Goal: Task Accomplishment & Management: Use online tool/utility

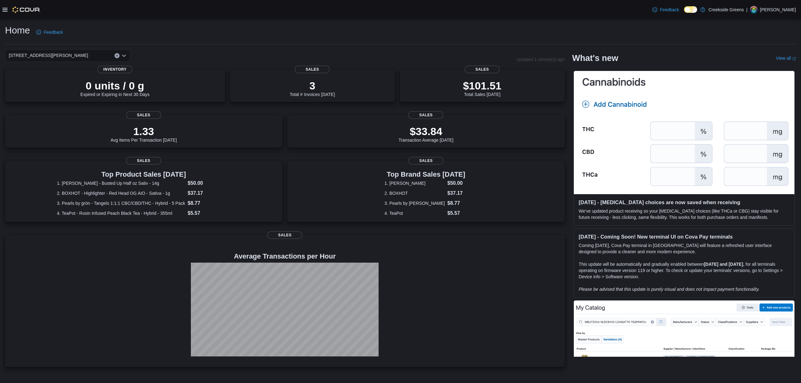
click at [8, 10] on div at bounding box center [22, 10] width 38 height 6
click at [3, 8] on icon at bounding box center [5, 9] width 5 height 5
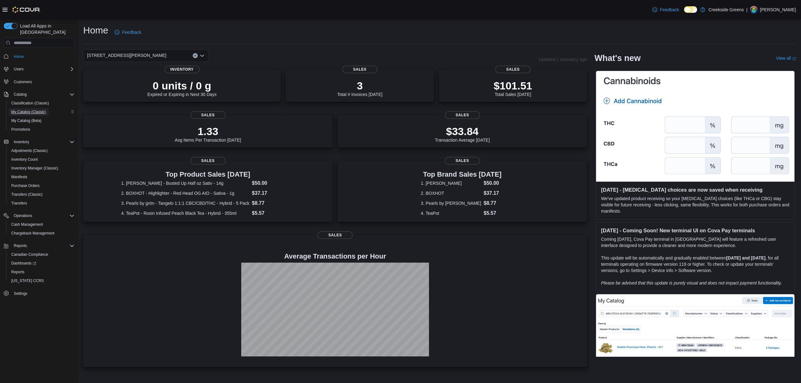
click at [33, 110] on span "My Catalog (Classic)" at bounding box center [28, 112] width 35 height 5
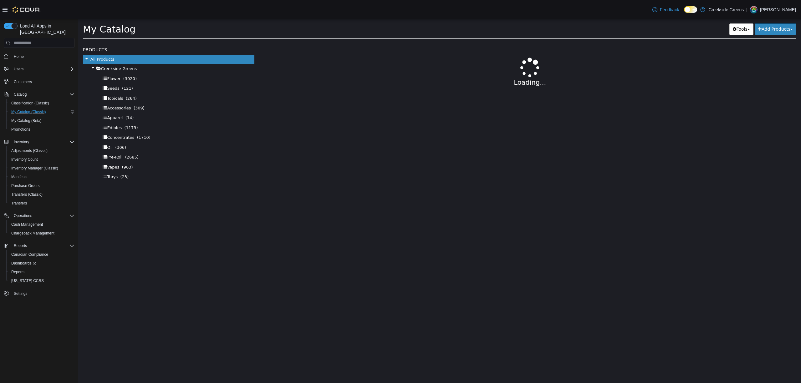
select select "**********"
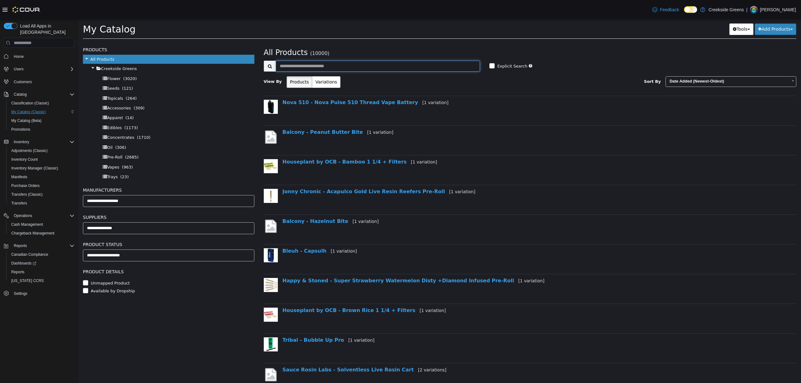
click at [323, 70] on input "text" at bounding box center [378, 66] width 205 height 11
type input "**********"
select select "**********"
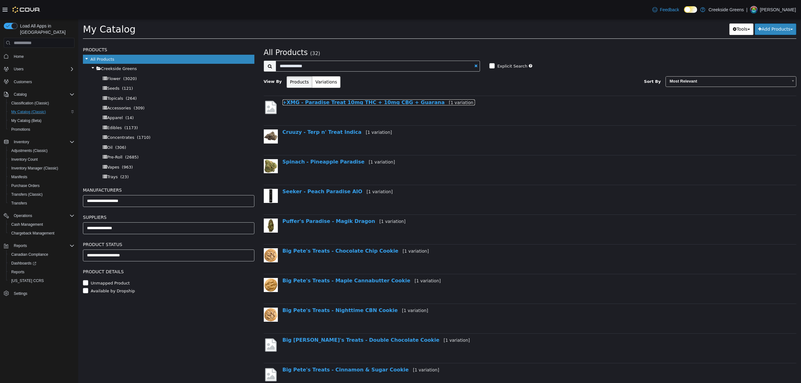
click at [358, 104] on link "+XMG - Paradise Treat 10mg THC + 10mg CBG + Guarana [1 variation]" at bounding box center [379, 103] width 193 height 6
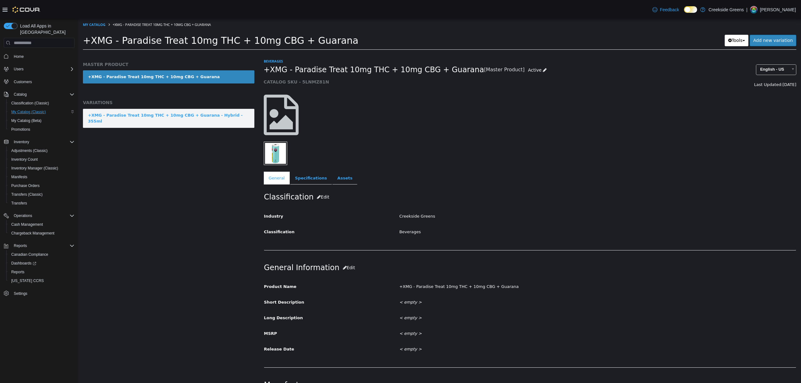
click at [147, 122] on link "+XMG - Paradise Treat 10mg THC + 10mg CBG + Guarana - Hybrid - 355ml" at bounding box center [169, 118] width 172 height 19
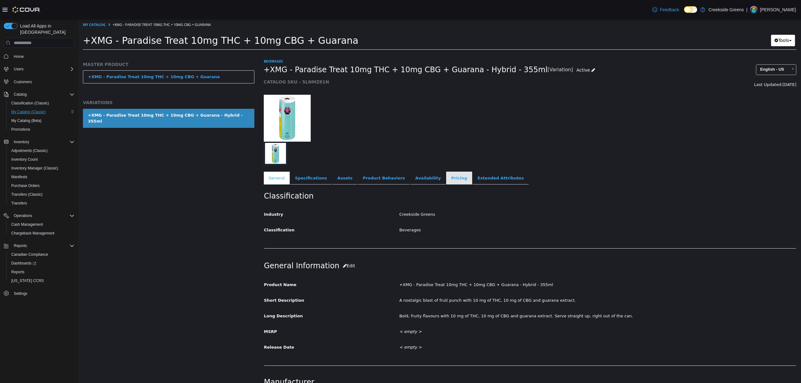
click at [446, 181] on link "Pricing" at bounding box center [459, 178] width 26 height 13
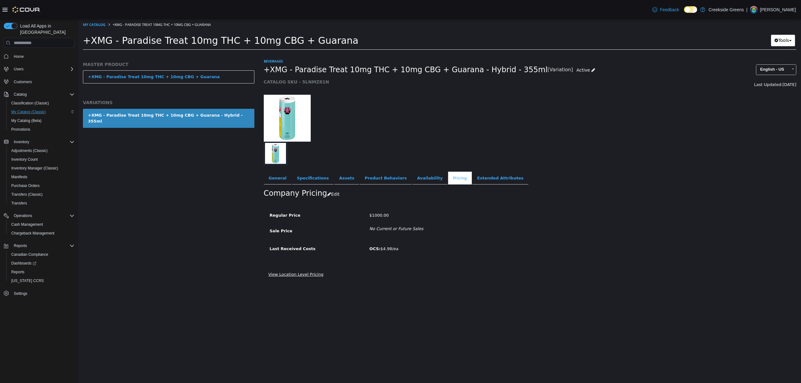
click at [302, 275] on link "View Location Level Pricing" at bounding box center [296, 274] width 55 height 5
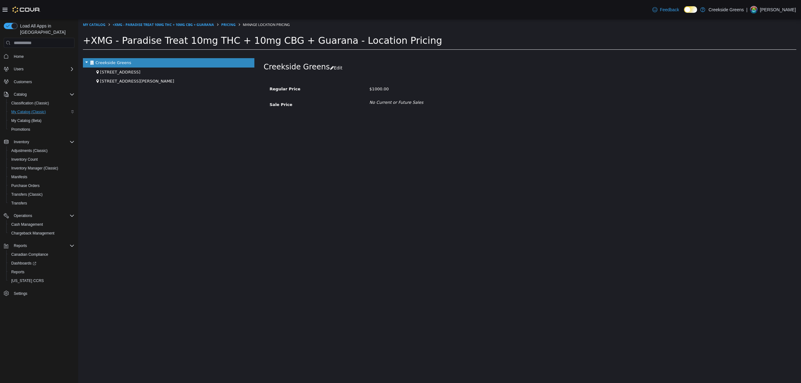
click at [112, 85] on div "[STREET_ADDRESS][PERSON_NAME]" at bounding box center [169, 81] width 172 height 9
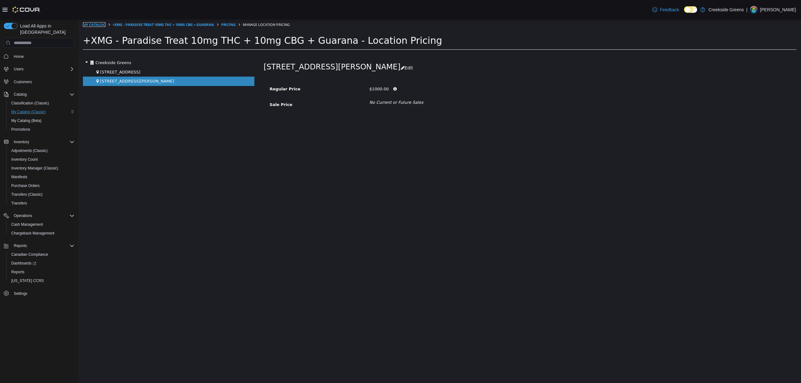
click at [99, 24] on link "My Catalog" at bounding box center [94, 24] width 23 height 5
select select "**********"
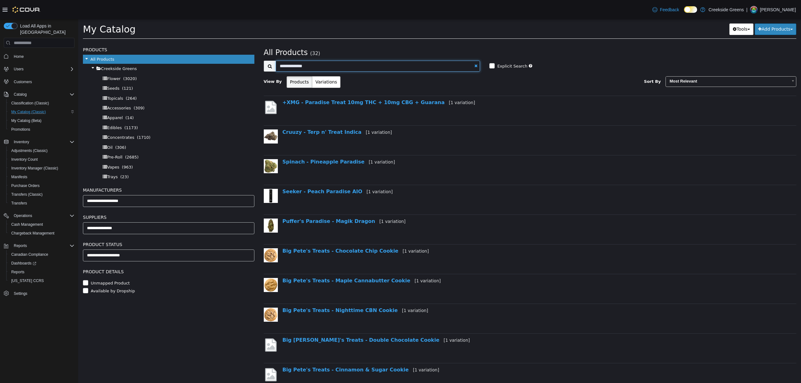
click at [340, 65] on input "**********" at bounding box center [378, 66] width 205 height 11
type input "**********"
select select "**********"
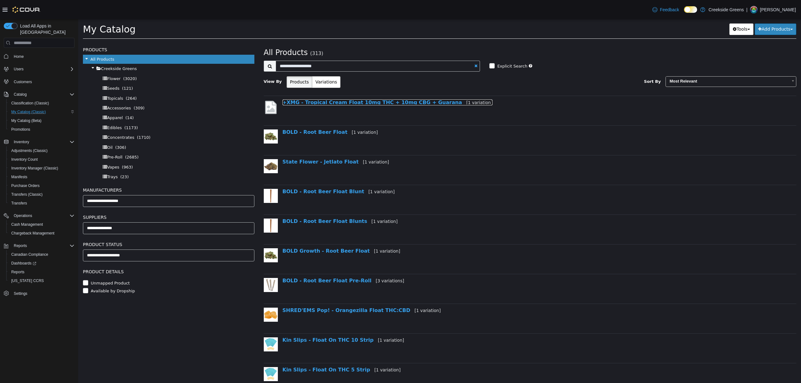
click at [375, 103] on link "+XMG - Tropical Cream Float 10mg THC + 10mg CBG + Guarana [1 variation]" at bounding box center [388, 103] width 210 height 6
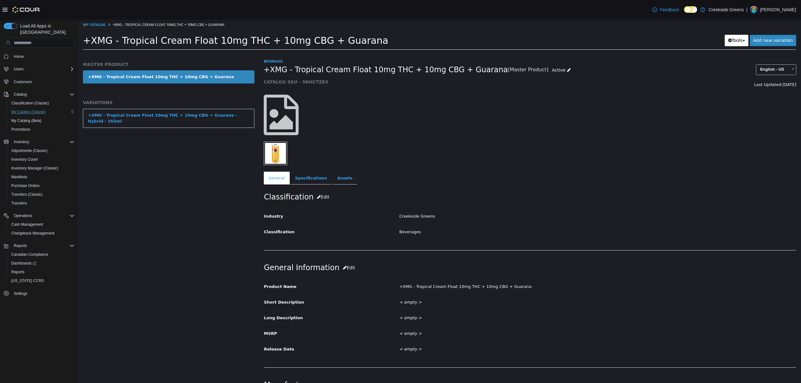
click at [144, 117] on div "+XMG - Tropical Cream Float 10mg THC + 10mg CBG + Guarana - Hybrid - 355ml" at bounding box center [169, 118] width 162 height 12
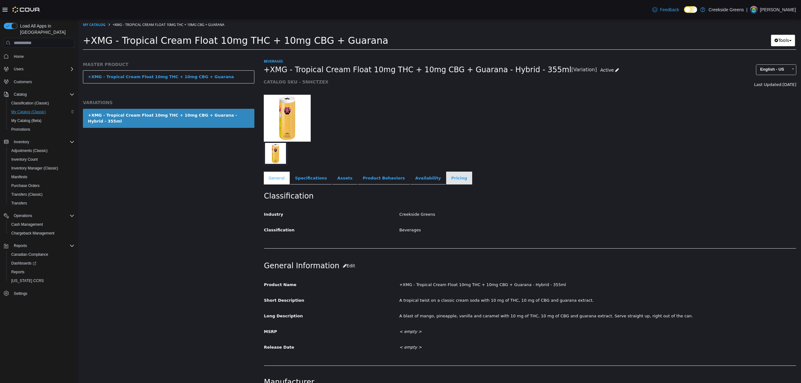
click at [446, 182] on link "Pricing" at bounding box center [459, 178] width 26 height 13
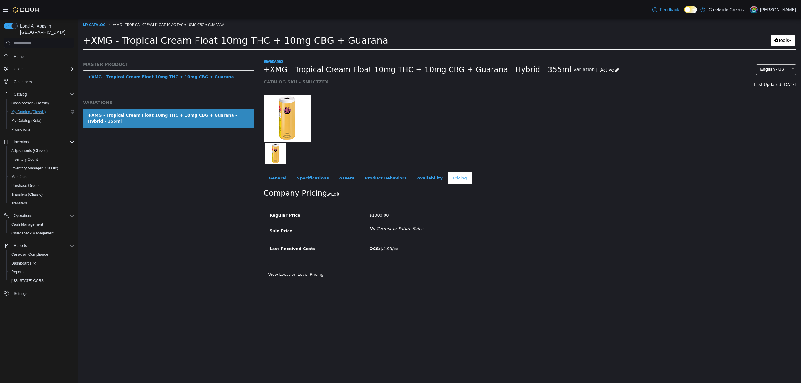
click at [301, 273] on link "View Location Level Pricing" at bounding box center [296, 274] width 55 height 5
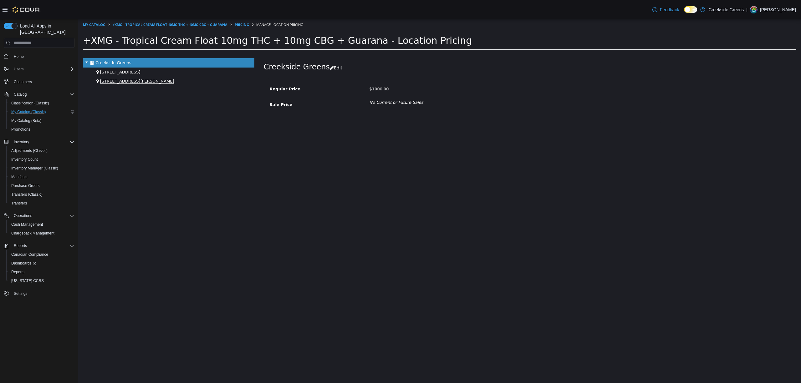
click at [121, 82] on span "[STREET_ADDRESS][PERSON_NAME]" at bounding box center [137, 81] width 74 height 5
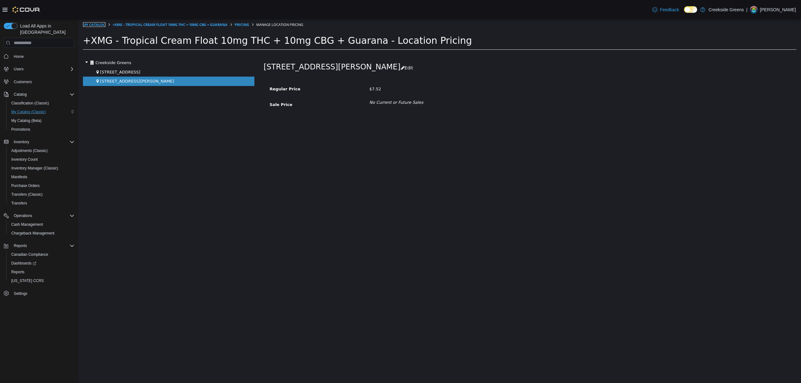
click at [93, 26] on link "My Catalog" at bounding box center [94, 24] width 23 height 5
select select "**********"
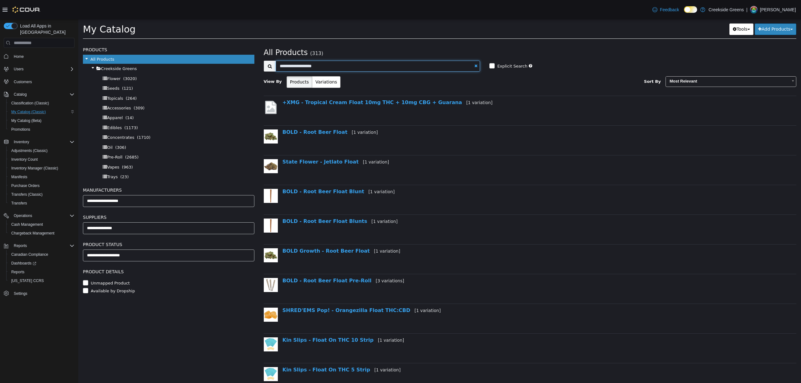
click at [332, 66] on input "**********" at bounding box center [378, 66] width 205 height 11
type input "**********"
select select "**********"
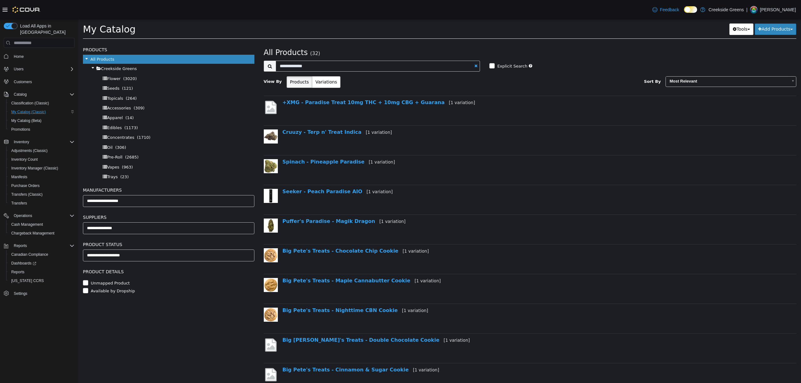
click at [366, 111] on div "+XMG - Paradise Treat 10mg THC + 10mg CBG + Guarana [1 variation]" at bounding box center [526, 106] width 497 height 12
click at [366, 110] on div "+XMG - Paradise Treat 10mg THC + 10mg CBG + Guarana [1 variation]" at bounding box center [526, 106] width 497 height 12
click at [365, 103] on link "+XMG - Paradise Treat 10mg THC + 10mg CBG + Guarana [1 variation]" at bounding box center [379, 103] width 193 height 6
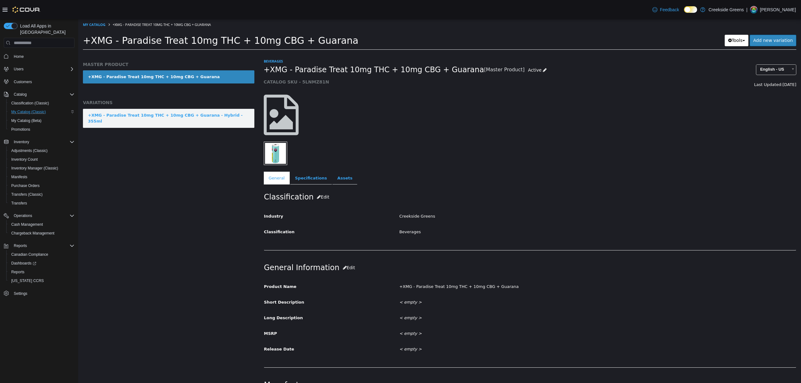
click at [130, 116] on div "+XMG - Paradise Treat 10mg THC + 10mg CBG + Guarana - Hybrid - 355ml" at bounding box center [169, 118] width 162 height 12
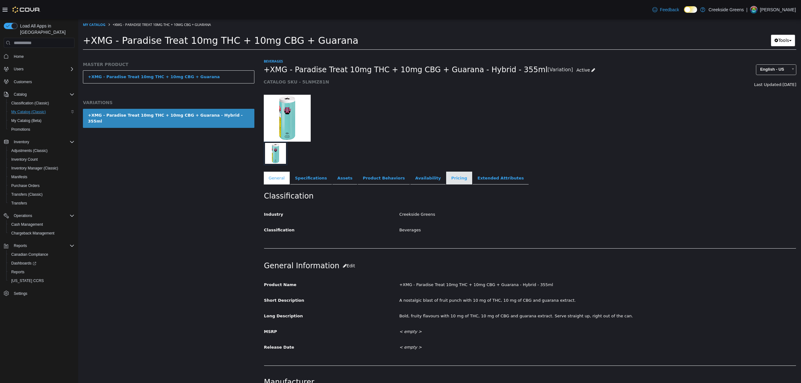
click at [446, 176] on link "Pricing" at bounding box center [459, 178] width 26 height 13
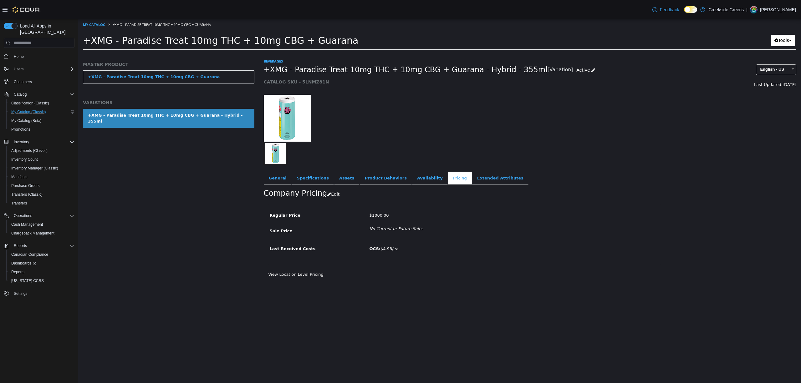
click at [300, 270] on div "Regular Price $1000.00 Sale Price No Current or Future Sales Last Received Cost…" at bounding box center [530, 237] width 533 height 67
click at [300, 274] on link "View Location Level Pricing" at bounding box center [296, 274] width 55 height 5
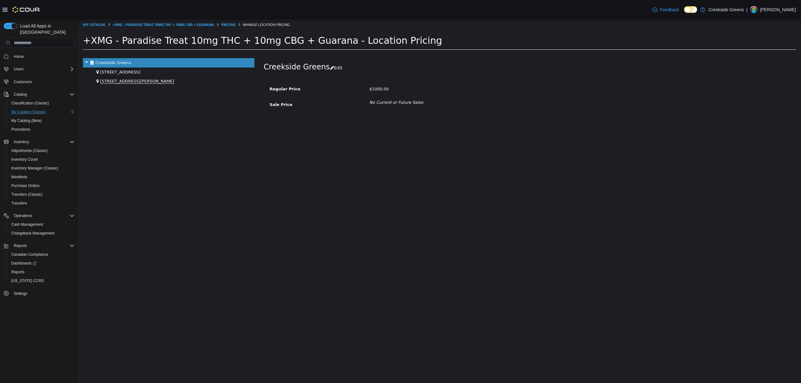
click at [115, 80] on span "[STREET_ADDRESS][PERSON_NAME]" at bounding box center [137, 81] width 74 height 5
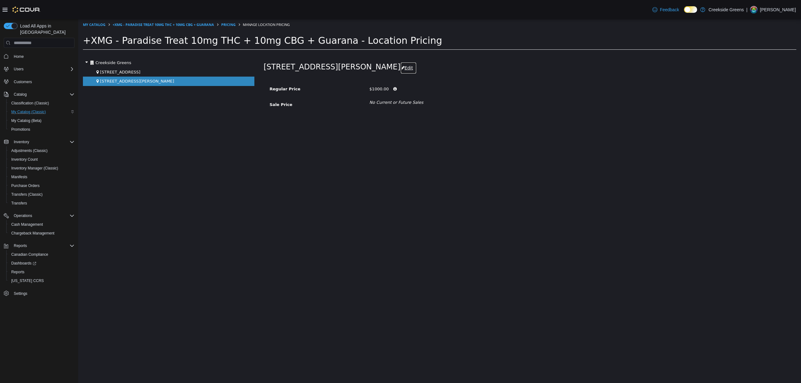
click at [401, 68] on button "Edit" at bounding box center [409, 68] width 16 height 12
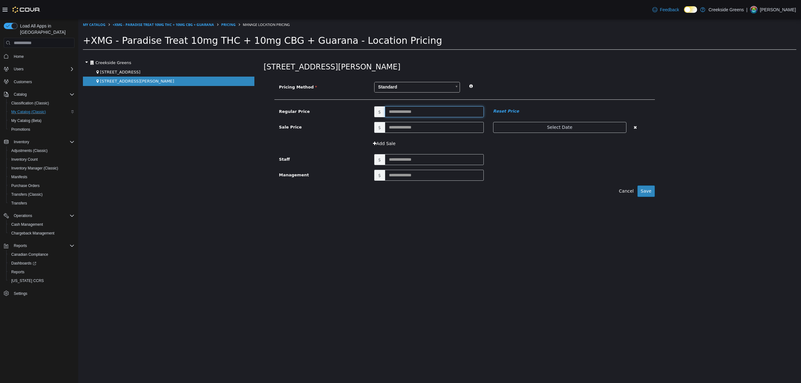
click at [403, 110] on input "text" at bounding box center [434, 111] width 99 height 11
type input "****"
click at [643, 191] on button "Save" at bounding box center [647, 192] width 18 height 12
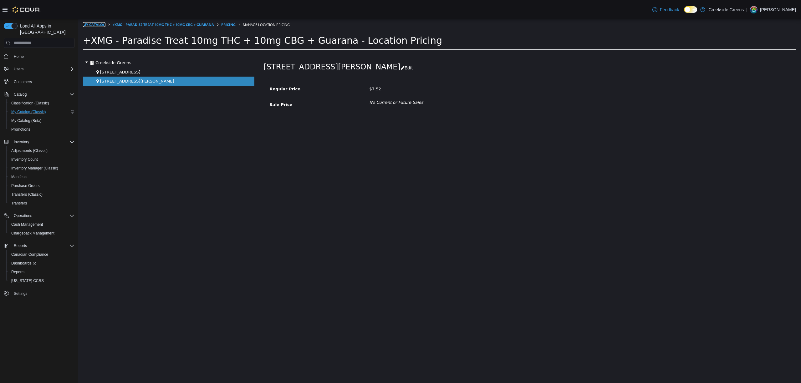
click at [95, 22] on link "My Catalog" at bounding box center [94, 24] width 23 height 5
select select "**********"
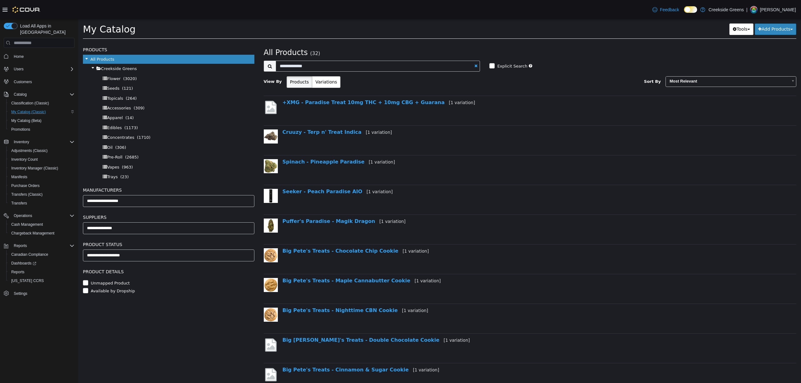
click at [27, 52] on span "Home" at bounding box center [42, 56] width 63 height 8
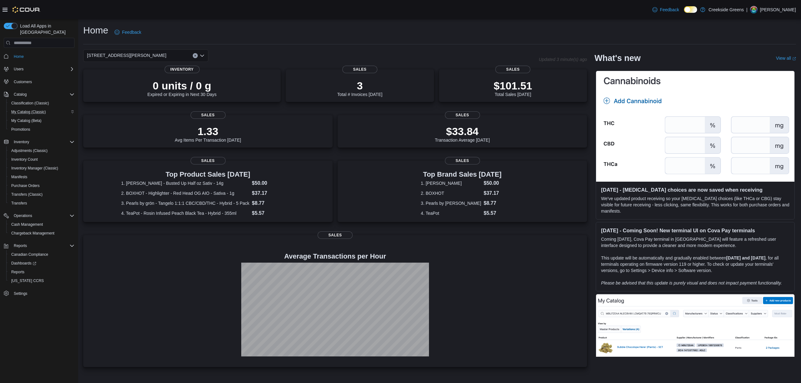
click at [139, 55] on div "[STREET_ADDRESS][PERSON_NAME]" at bounding box center [145, 55] width 125 height 13
click at [134, 77] on span "[STREET_ADDRESS]" at bounding box center [125, 75] width 43 height 6
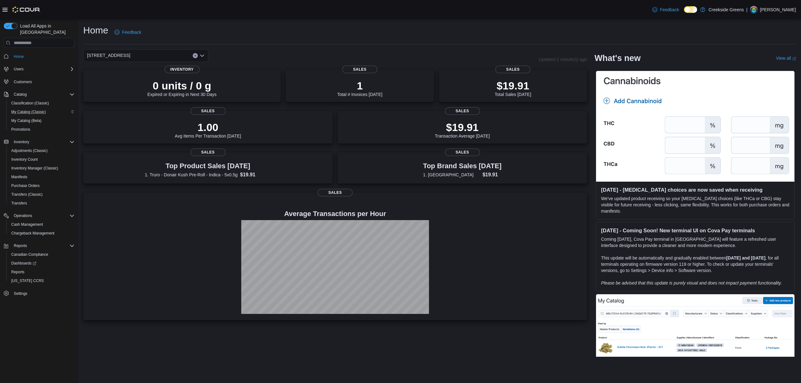
click at [136, 59] on div "1192 Bank Street Combo box. Selected. 1192 Bank Street. Press Backspace to dele…" at bounding box center [145, 55] width 125 height 13
click at [137, 88] on span "[STREET_ADDRESS][PERSON_NAME]" at bounding box center [144, 84] width 80 height 6
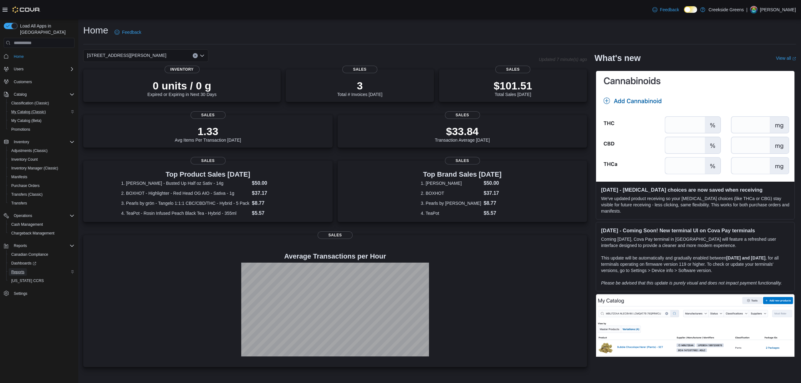
click at [9, 269] on link "Reports" at bounding box center [18, 273] width 18 height 8
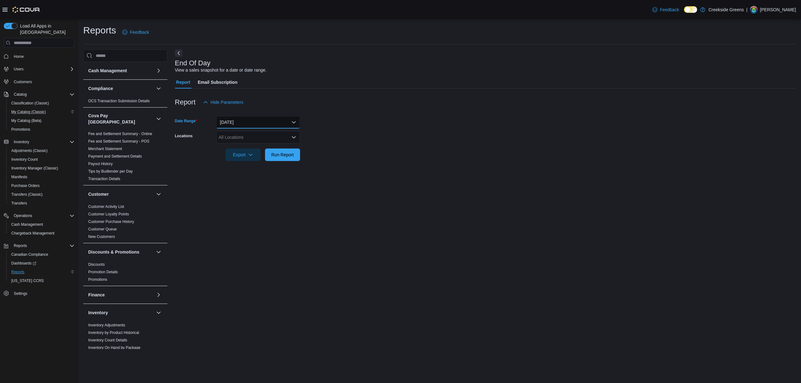
click at [254, 120] on button "[DATE]" at bounding box center [258, 122] width 84 height 13
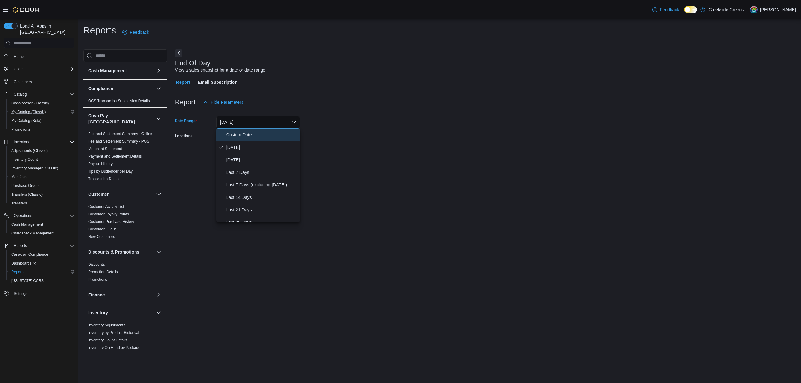
click at [245, 133] on span "Custom Date" at bounding box center [261, 135] width 71 height 8
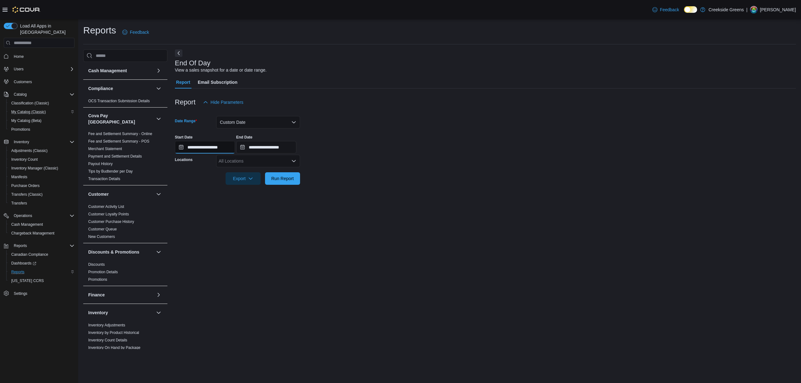
click at [213, 145] on input "**********" at bounding box center [205, 147] width 60 height 13
click at [240, 183] on div "5" at bounding box center [239, 184] width 11 height 11
type input "**********"
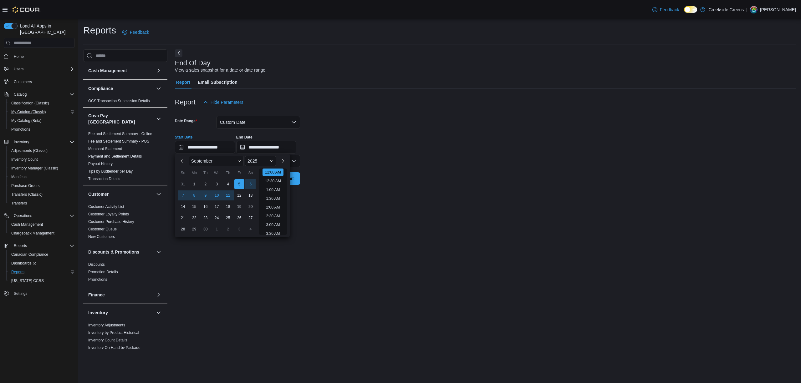
click at [374, 216] on div "**********" at bounding box center [485, 199] width 621 height 300
click at [296, 152] on input "**********" at bounding box center [266, 147] width 60 height 13
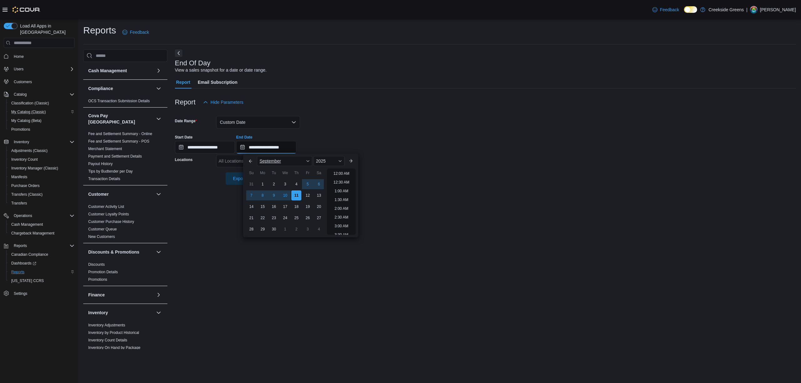
scroll to position [356, 0]
click at [289, 194] on div "10" at bounding box center [285, 195] width 11 height 11
type input "**********"
click at [336, 134] on div "**********" at bounding box center [485, 142] width 621 height 24
click at [255, 167] on div "All Locations" at bounding box center [258, 161] width 84 height 13
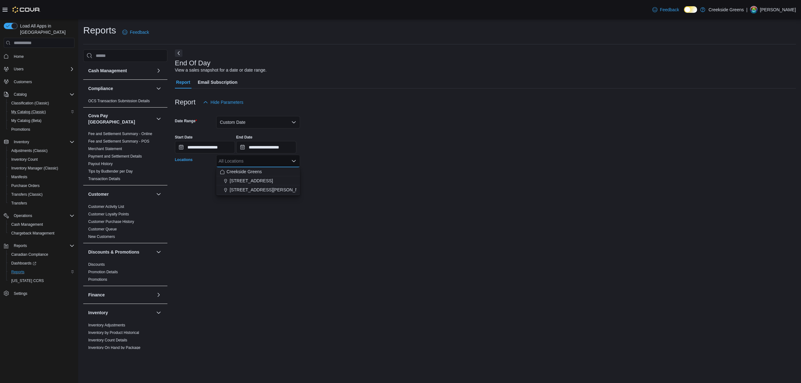
click at [254, 192] on span "[STREET_ADDRESS][PERSON_NAME]" at bounding box center [270, 190] width 80 height 6
click at [409, 188] on div at bounding box center [485, 189] width 621 height 8
click at [274, 175] on span "Run Report" at bounding box center [283, 178] width 28 height 13
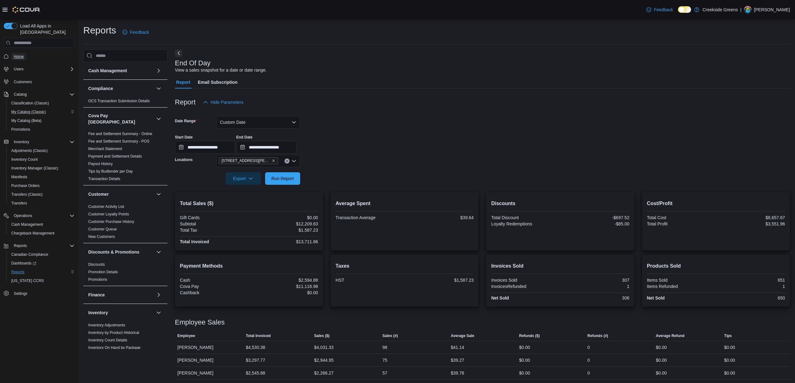
click at [23, 53] on span "Home" at bounding box center [19, 57] width 10 height 8
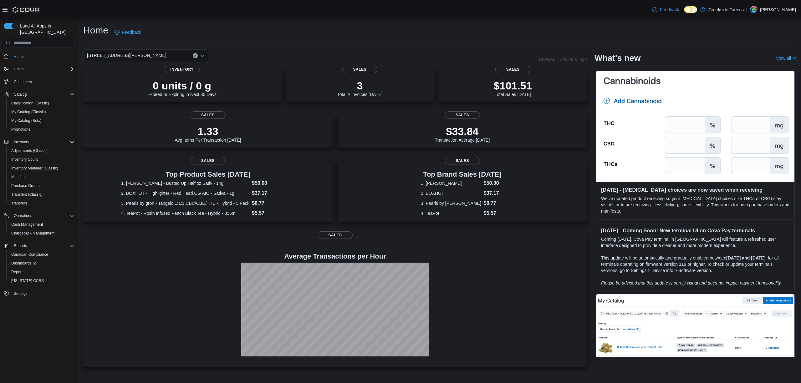
click at [112, 57] on span "[STREET_ADDRESS][PERSON_NAME]" at bounding box center [127, 56] width 80 height 8
click at [108, 73] on span "1192 Bank Street" at bounding box center [125, 75] width 43 height 6
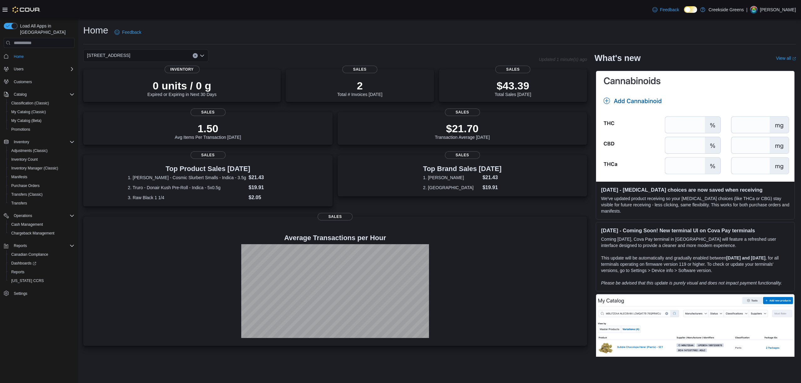
click at [143, 58] on div "1192 Bank Street Combo box. Selected. 1192 Bank Street. Press Backspace to dele…" at bounding box center [145, 55] width 125 height 13
click at [127, 84] on span "[STREET_ADDRESS][PERSON_NAME]" at bounding box center [144, 84] width 80 height 6
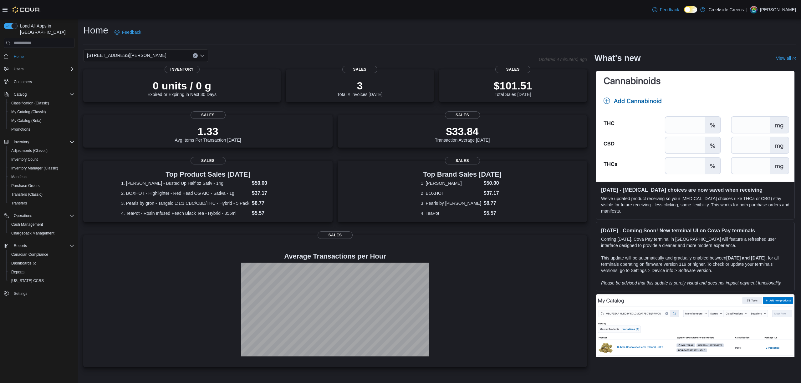
click at [18, 268] on button "Reports" at bounding box center [41, 272] width 71 height 9
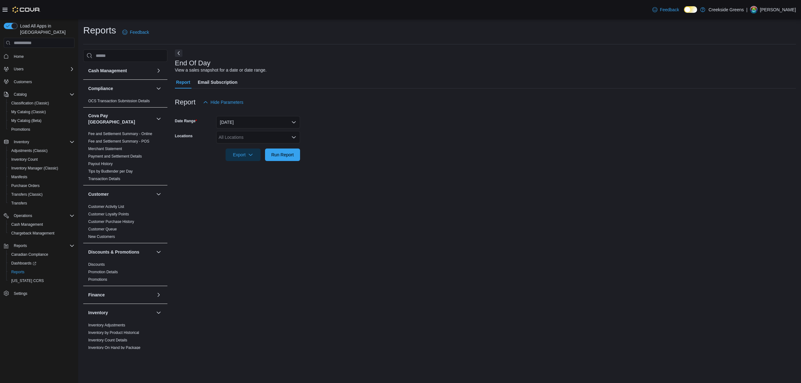
click at [248, 137] on div "All Locations" at bounding box center [258, 137] width 84 height 13
click at [252, 158] on span "[STREET_ADDRESS]" at bounding box center [251, 157] width 43 height 6
click at [444, 160] on form "Date Range Today Locations 1192 Bank Street Combo box. Selected. 1192 Bank Stre…" at bounding box center [485, 135] width 621 height 53
click at [286, 158] on span "Run Report" at bounding box center [283, 154] width 28 height 13
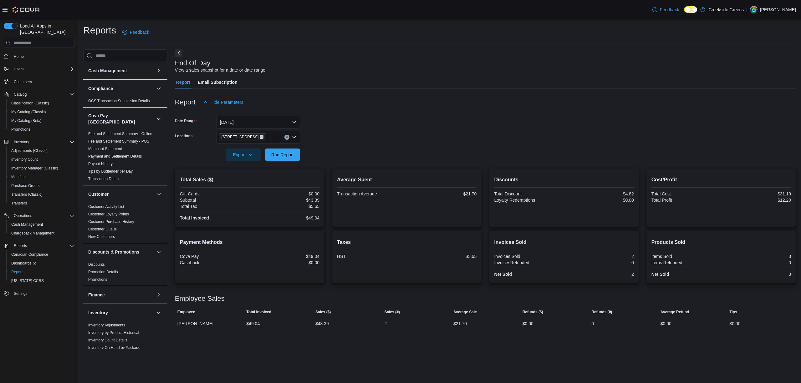
click at [260, 137] on icon "Remove 1192 Bank Street from selection in this group" at bounding box center [262, 137] width 4 height 4
click at [255, 166] on span "[STREET_ADDRESS][PERSON_NAME]" at bounding box center [270, 166] width 80 height 6
click at [378, 153] on form "Date Range Today Locations 19 Reuben Crescent Combo box. Selected. 19 Reuben Cr…" at bounding box center [485, 135] width 621 height 53
click at [300, 157] on button "Run Report" at bounding box center [282, 154] width 35 height 13
click at [13, 53] on link "Home" at bounding box center [18, 57] width 15 height 8
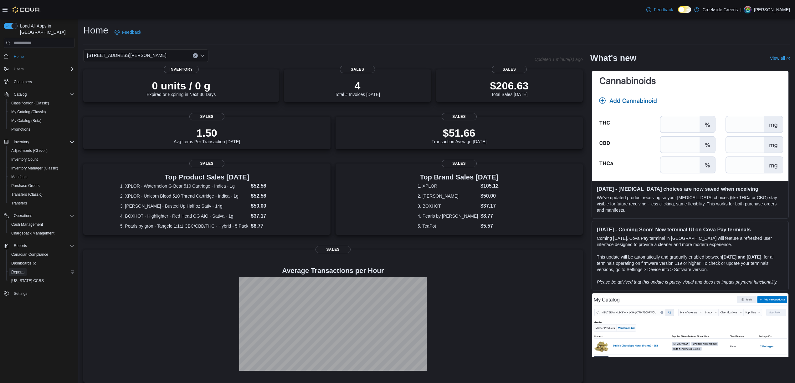
click at [19, 269] on span "Reports" at bounding box center [17, 273] width 13 height 8
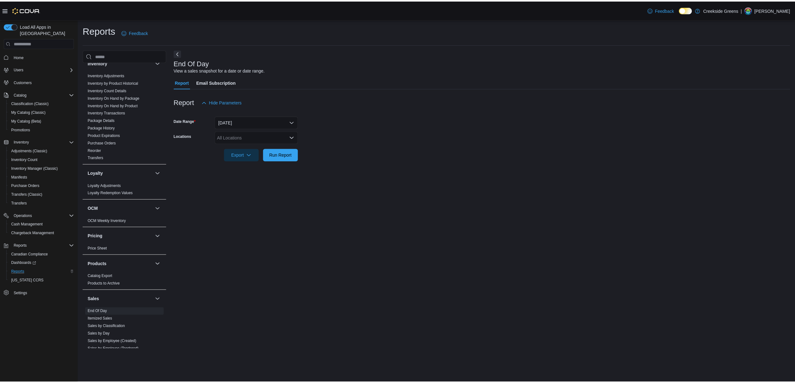
scroll to position [292, 0]
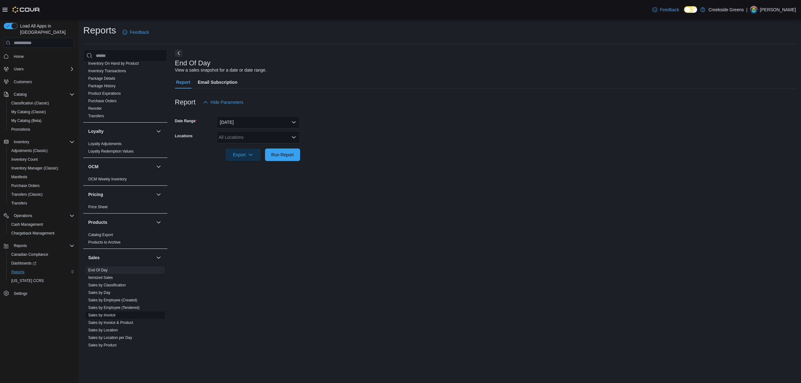
click at [111, 313] on link "Sales by Invoice" at bounding box center [101, 315] width 27 height 4
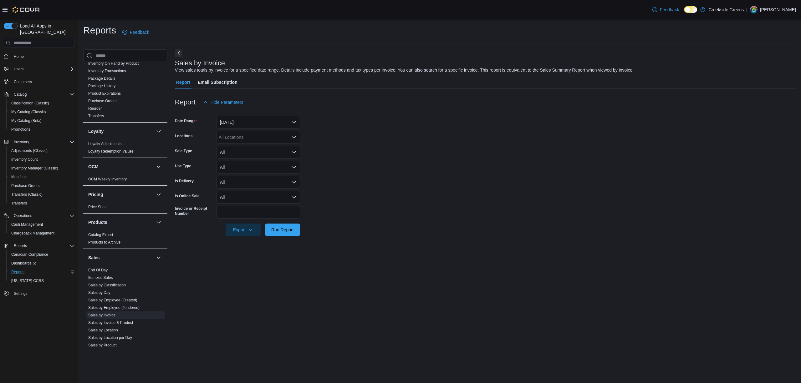
click at [253, 135] on div "All Locations" at bounding box center [258, 137] width 84 height 13
click at [257, 164] on span "[STREET_ADDRESS][PERSON_NAME]" at bounding box center [270, 166] width 80 height 6
click at [452, 201] on form "Date Range Yesterday Locations 19 Reuben Crescent Sale Type All Use Type All Is…" at bounding box center [485, 173] width 621 height 128
click at [284, 223] on div at bounding box center [485, 221] width 621 height 5
click at [289, 225] on span "Run Report" at bounding box center [283, 230] width 28 height 13
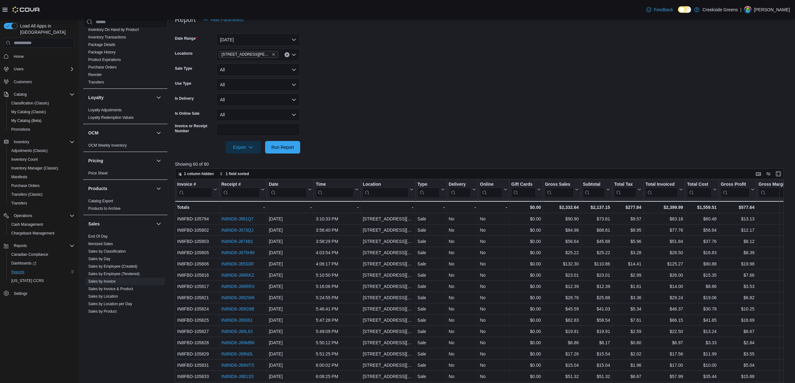
scroll to position [83, 0]
click at [355, 190] on icon at bounding box center [356, 189] width 5 height 4
click at [352, 222] on span "Sort High-Low" at bounding box center [342, 220] width 24 height 5
click at [280, 36] on button "Yesterday" at bounding box center [258, 39] width 84 height 13
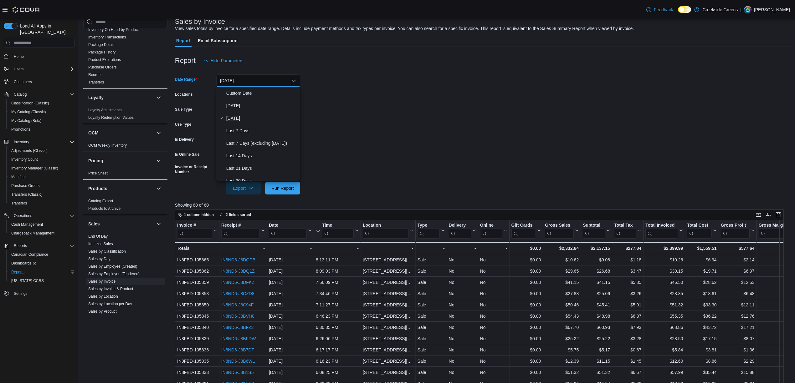
scroll to position [42, 0]
click at [246, 153] on span "Last Week" at bounding box center [261, 152] width 71 height 8
drag, startPoint x: 473, startPoint y: 152, endPoint x: 464, endPoint y: 152, distance: 9.1
click at [473, 152] on form "Date Range Last Week Locations 19 Reuben Crescent Sale Type All Use Type All Is…" at bounding box center [482, 131] width 615 height 128
click at [291, 185] on span "Run Report" at bounding box center [283, 188] width 28 height 13
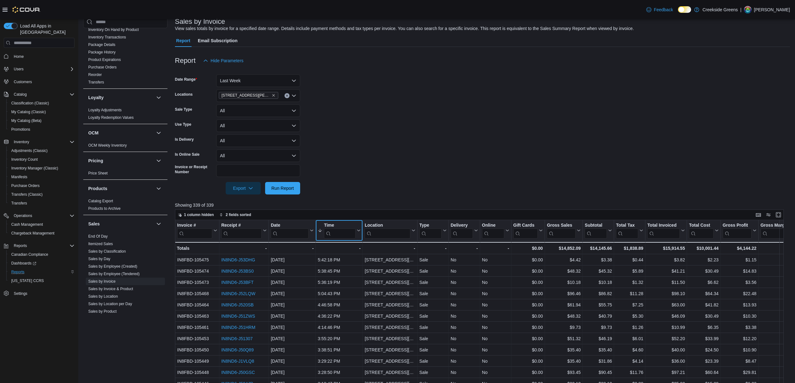
click at [359, 232] on button "Time" at bounding box center [339, 231] width 43 height 16
click at [345, 262] on span "Sort High-Low" at bounding box center [344, 262] width 24 height 5
click at [24, 54] on link "Home" at bounding box center [18, 57] width 15 height 8
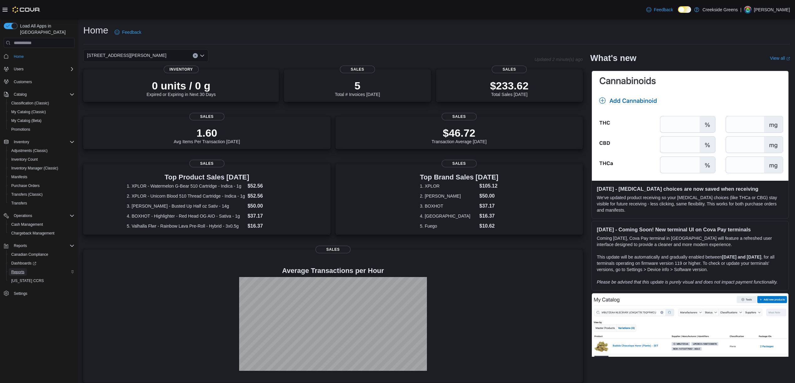
click at [25, 269] on link "Reports" at bounding box center [18, 273] width 18 height 8
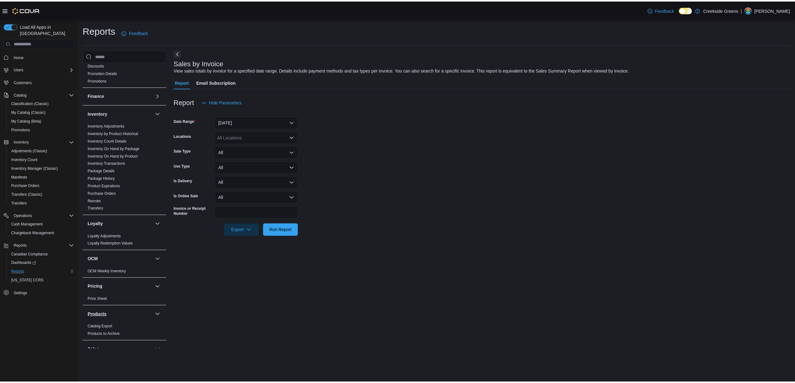
scroll to position [250, 0]
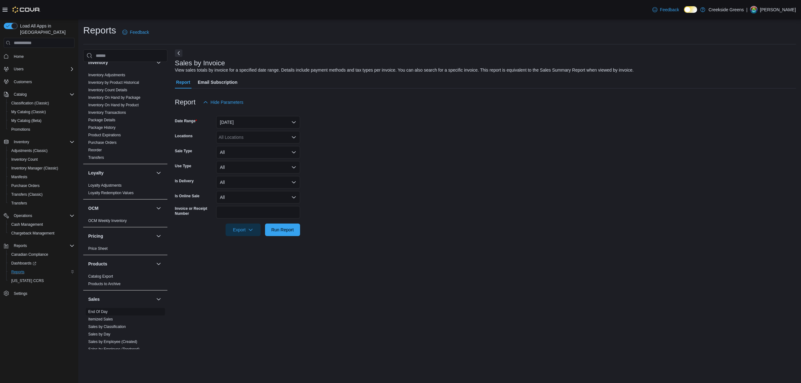
click at [103, 310] on link "End Of Day" at bounding box center [97, 312] width 19 height 4
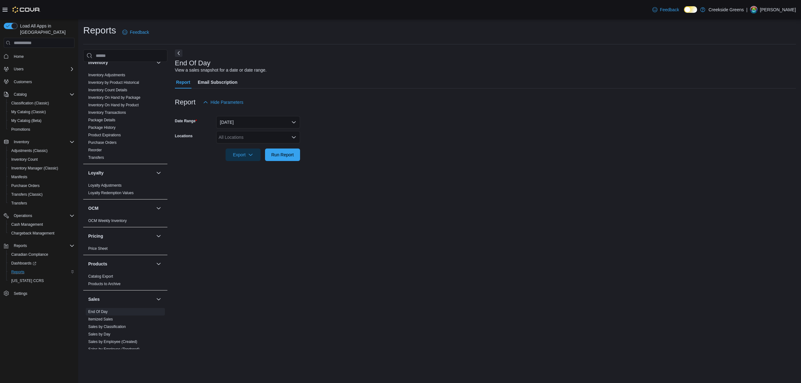
click at [248, 141] on div "All Locations" at bounding box center [258, 137] width 84 height 13
click at [248, 158] on span "[STREET_ADDRESS]" at bounding box center [251, 157] width 43 height 6
drag, startPoint x: 455, startPoint y: 192, endPoint x: 347, endPoint y: 171, distance: 109.7
click at [455, 192] on div "End Of Day View a sales snapshot for a date or date range. Report Email Subscri…" at bounding box center [485, 199] width 621 height 300
click at [294, 158] on span "Run Report" at bounding box center [283, 154] width 28 height 13
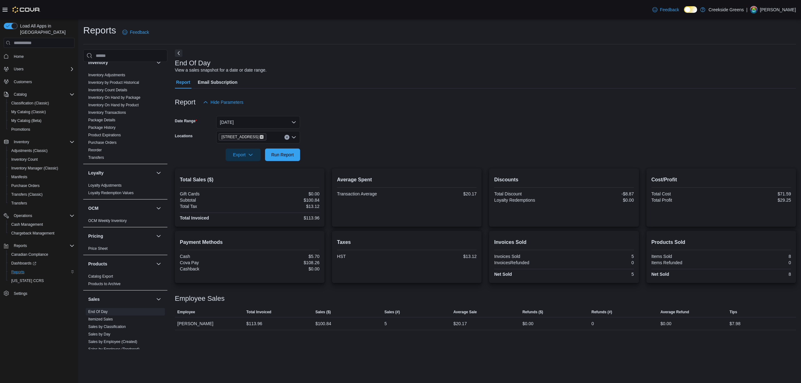
click at [261, 136] on icon "Remove 1192 Bank Street from selection in this group" at bounding box center [262, 137] width 3 height 3
click at [260, 164] on span "[STREET_ADDRESS][PERSON_NAME]" at bounding box center [270, 166] width 80 height 6
click at [344, 165] on div at bounding box center [485, 165] width 621 height 8
click at [303, 158] on form "Date Range Today Locations 19 Reuben Crescent Export Run Report" at bounding box center [485, 135] width 621 height 53
click at [280, 154] on span "Run Report" at bounding box center [282, 155] width 23 height 6
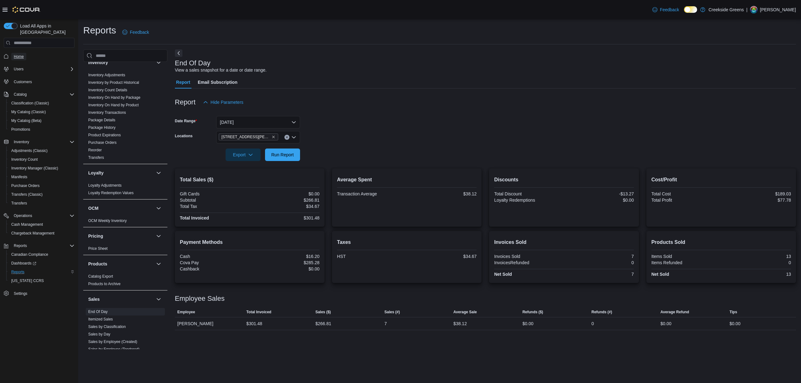
click at [13, 53] on link "Home" at bounding box center [18, 57] width 15 height 8
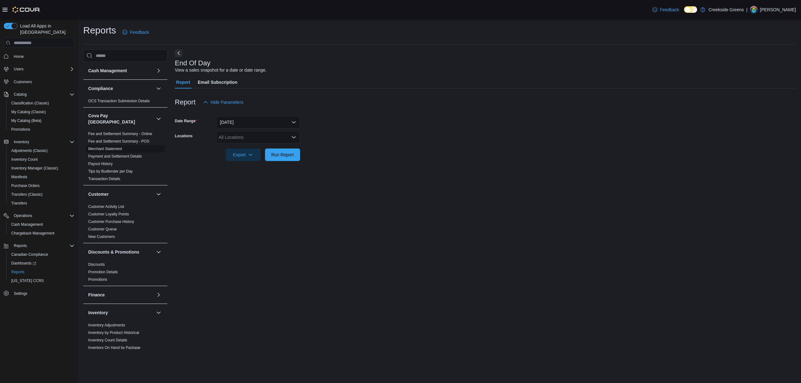
scroll to position [167, 0]
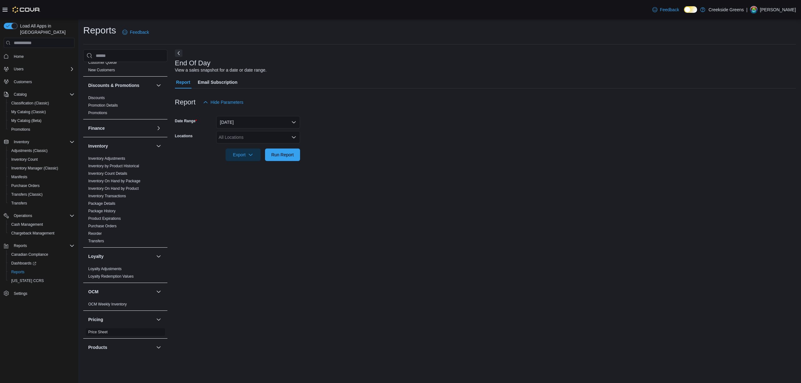
click at [106, 330] on link "Price Sheet" at bounding box center [97, 332] width 19 height 4
click at [256, 119] on div "Select Entity" at bounding box center [258, 122] width 84 height 13
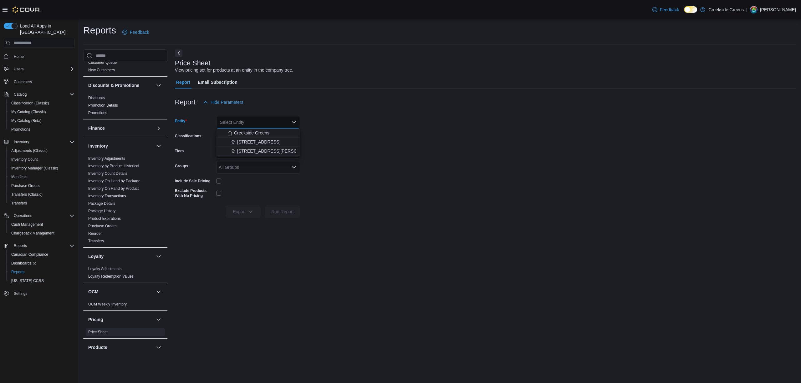
click at [259, 149] on span "[STREET_ADDRESS][PERSON_NAME]" at bounding box center [277, 151] width 80 height 6
click at [256, 139] on div "All Classifications" at bounding box center [258, 137] width 84 height 13
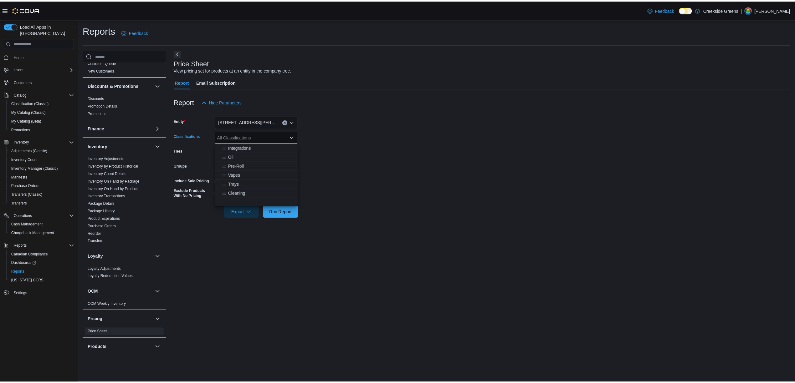
scroll to position [83, 0]
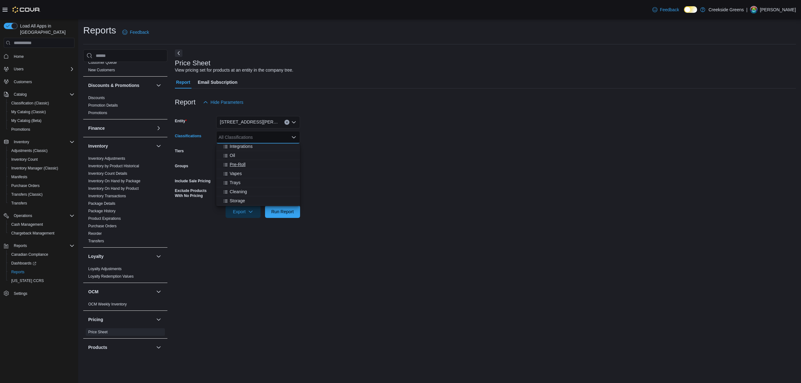
click at [245, 165] on span "Pre-Roll" at bounding box center [238, 165] width 16 height 6
drag, startPoint x: 436, startPoint y: 167, endPoint x: 308, endPoint y: 174, distance: 128.3
click at [436, 167] on form "Entity 19 Reuben Crescent Classifications Pre-Roll Tiers All Tiers Groups All G…" at bounding box center [485, 164] width 621 height 110
click at [283, 214] on span "Run Report" at bounding box center [282, 211] width 23 height 6
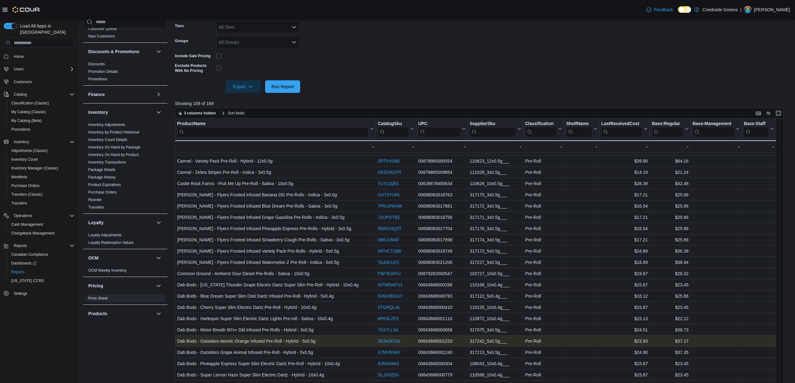
scroll to position [162, 0]
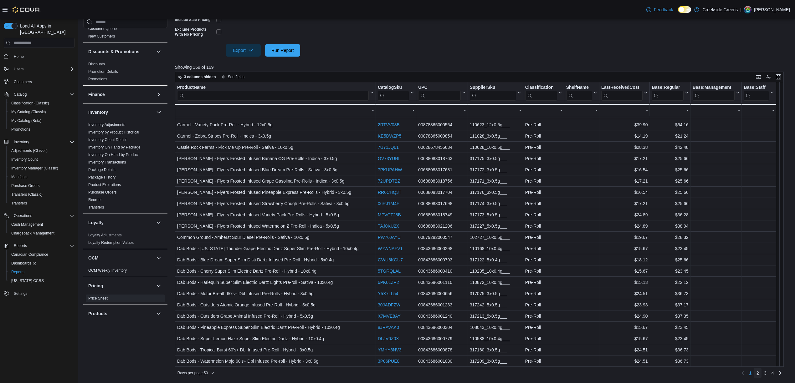
click at [762, 373] on link "2" at bounding box center [758, 373] width 8 height 10
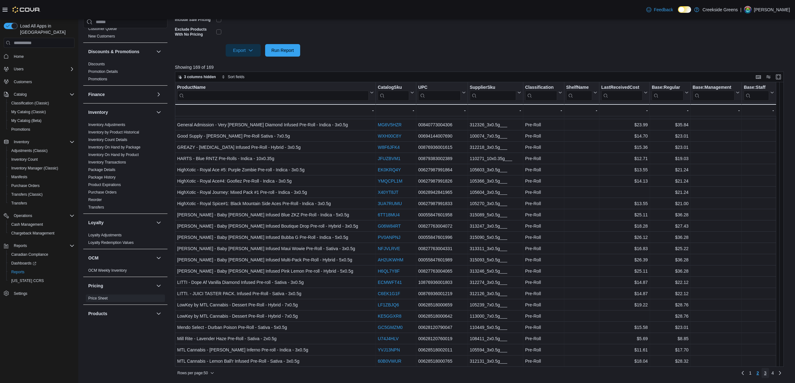
click at [769, 372] on link "3" at bounding box center [766, 373] width 8 height 10
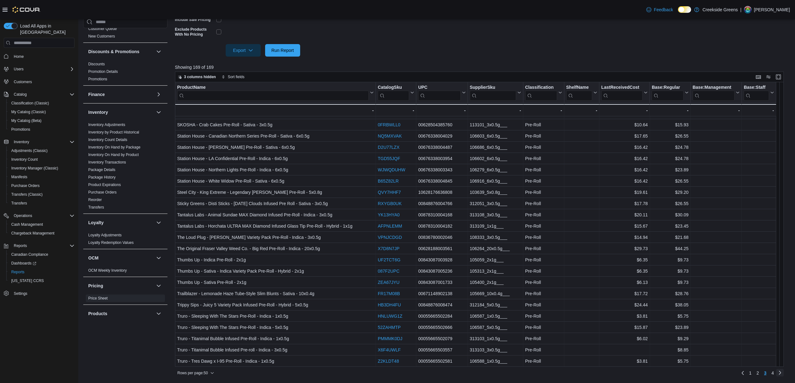
click at [783, 373] on link "Next page" at bounding box center [780, 373] width 8 height 8
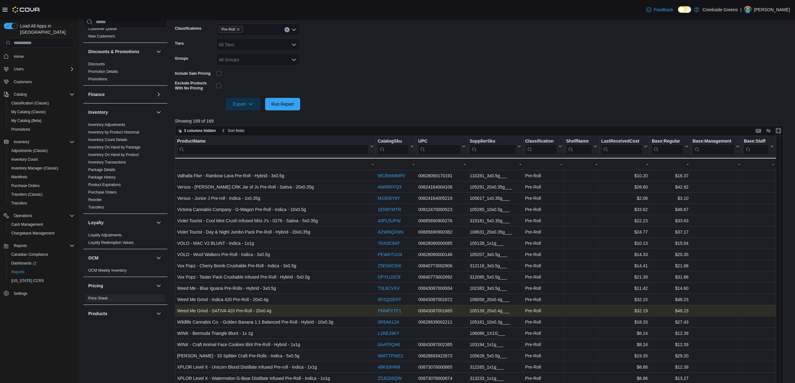
scroll to position [120, 0]
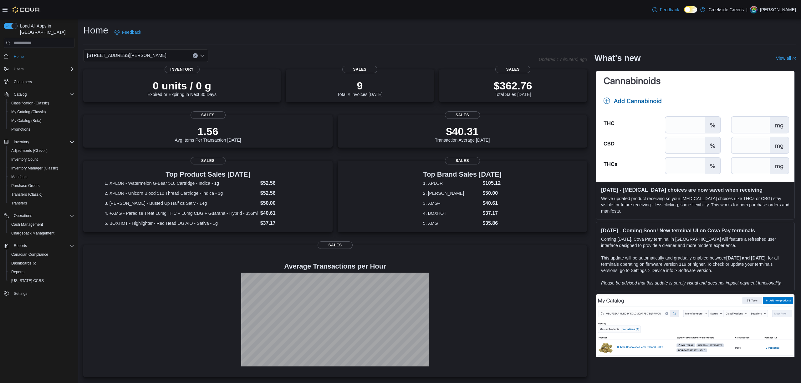
click at [102, 58] on span "[STREET_ADDRESS][PERSON_NAME]" at bounding box center [127, 56] width 80 height 8
click at [105, 75] on span "[STREET_ADDRESS]" at bounding box center [125, 75] width 43 height 6
click at [131, 52] on div "[STREET_ADDRESS]. Selected. [STREET_ADDRESS]. Press Backspace to delete [STREET…" at bounding box center [145, 55] width 125 height 13
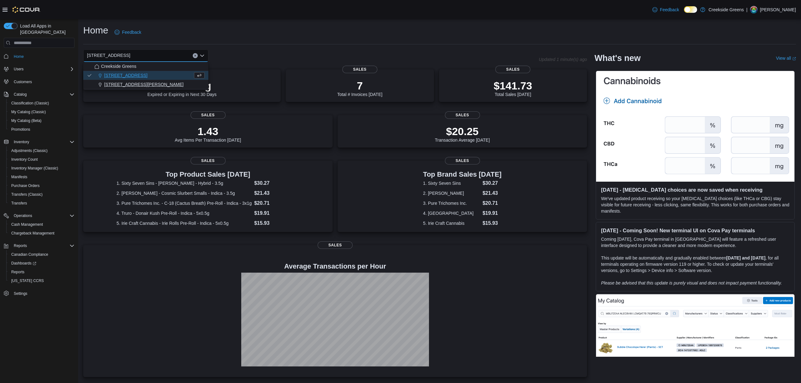
click at [132, 86] on span "[STREET_ADDRESS][PERSON_NAME]" at bounding box center [144, 84] width 80 height 6
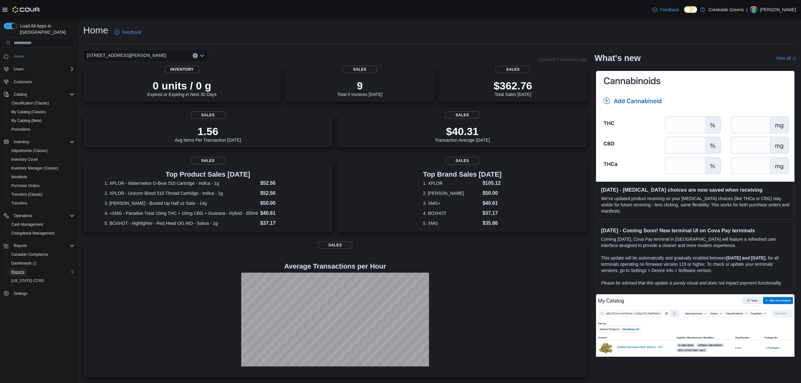
click at [16, 270] on span "Reports" at bounding box center [17, 272] width 13 height 5
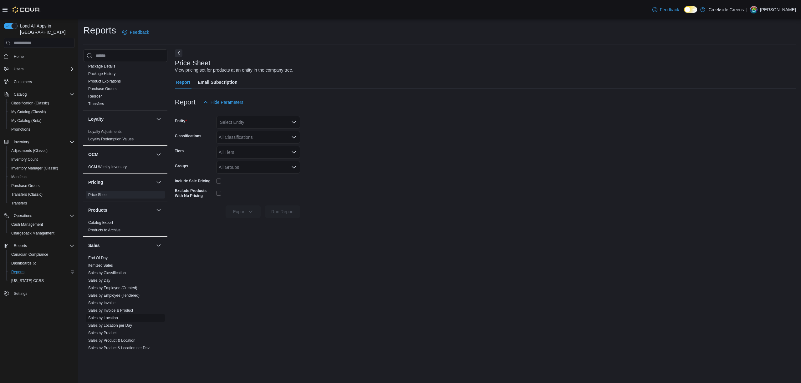
scroll to position [355, 0]
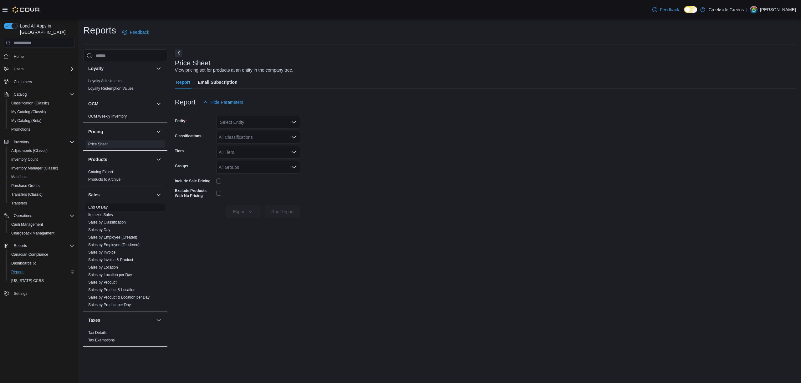
click at [96, 205] on link "End Of Day" at bounding box center [97, 207] width 19 height 4
click at [265, 136] on div "All Locations" at bounding box center [258, 137] width 84 height 13
click at [264, 164] on span "[STREET_ADDRESS][PERSON_NAME]" at bounding box center [270, 166] width 80 height 6
click at [429, 178] on div "End Of Day View a sales snapshot for a date or date range. Report Email Subscri…" at bounding box center [485, 199] width 621 height 300
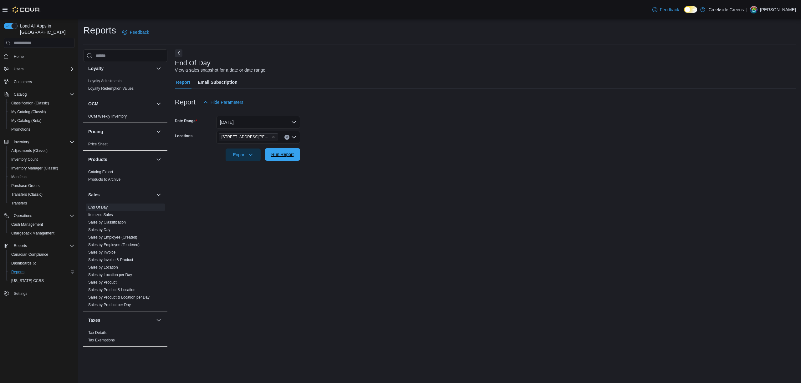
click at [293, 155] on span "Run Report" at bounding box center [282, 155] width 23 height 6
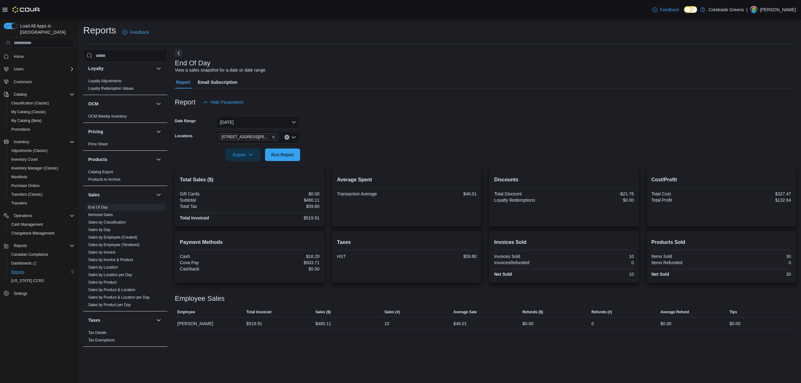
click at [260, 135] on span "[STREET_ADDRESS][PERSON_NAME]" at bounding box center [249, 137] width 54 height 6
click at [272, 137] on icon "Remove 19 Reuben Crescent from selection in this group" at bounding box center [274, 137] width 4 height 4
click at [256, 157] on span "[STREET_ADDRESS]" at bounding box center [251, 157] width 43 height 6
click at [429, 146] on div at bounding box center [485, 146] width 621 height 5
click at [290, 158] on span "Run Report" at bounding box center [282, 155] width 23 height 6
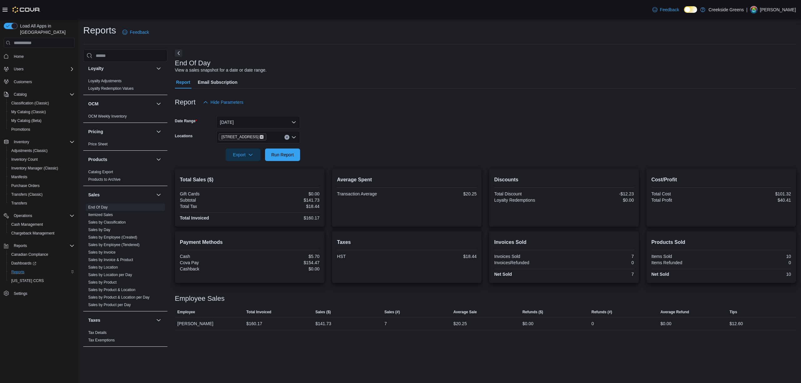
click at [260, 138] on icon "Remove 1192 Bank Street from selection in this group" at bounding box center [262, 137] width 4 height 4
drag, startPoint x: 255, startPoint y: 163, endPoint x: 283, endPoint y: 164, distance: 28.5
click at [255, 164] on span "[STREET_ADDRESS][PERSON_NAME]" at bounding box center [270, 166] width 80 height 6
click at [377, 165] on div at bounding box center [485, 165] width 621 height 8
click at [289, 158] on span "Run Report" at bounding box center [283, 154] width 28 height 13
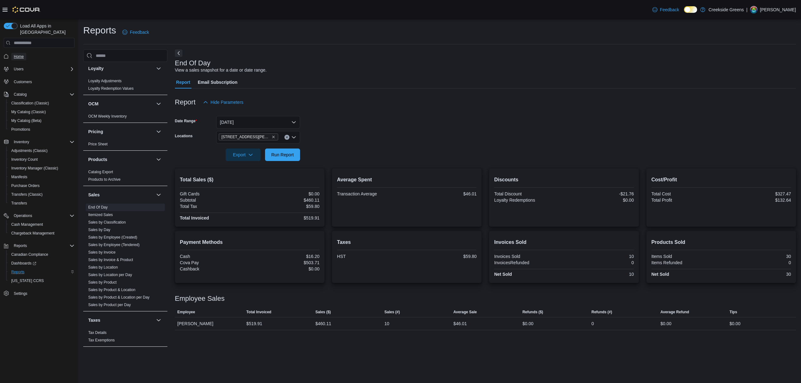
click at [25, 53] on link "Home" at bounding box center [18, 57] width 15 height 8
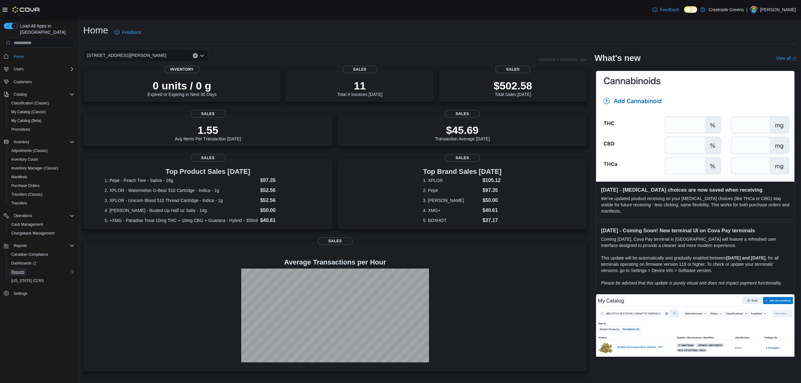
click at [21, 270] on span "Reports" at bounding box center [17, 272] width 13 height 5
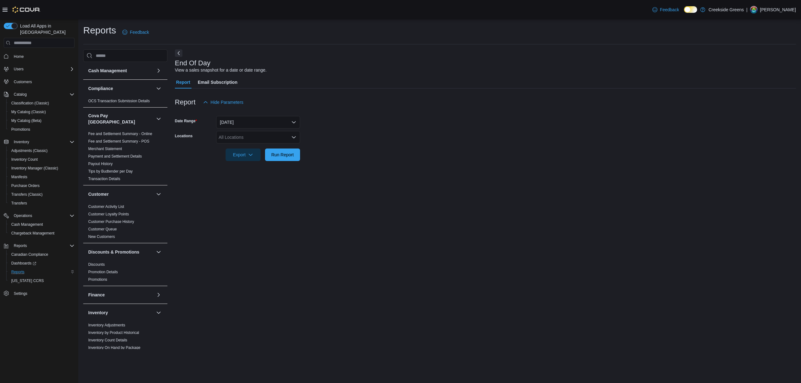
click at [260, 131] on div "All Locations" at bounding box center [258, 137] width 84 height 13
click at [259, 154] on span "[STREET_ADDRESS]" at bounding box center [251, 157] width 43 height 6
click at [474, 181] on div "End Of Day View a sales snapshot for a date or date range. Report Email Subscri…" at bounding box center [485, 199] width 621 height 300
click at [294, 157] on span "Run Report" at bounding box center [283, 154] width 28 height 13
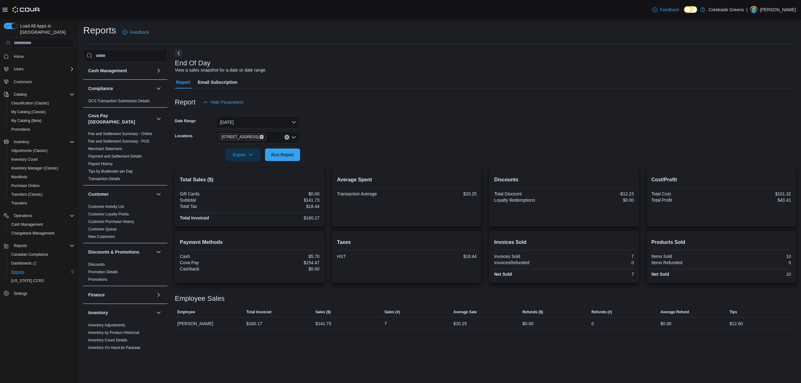
click at [260, 137] on icon "Remove 1192 Bank Street from selection in this group" at bounding box center [262, 137] width 4 height 4
click at [253, 168] on span "[STREET_ADDRESS][PERSON_NAME]" at bounding box center [270, 166] width 80 height 6
drag, startPoint x: 401, startPoint y: 162, endPoint x: 313, endPoint y: 159, distance: 88.0
click at [400, 162] on div at bounding box center [485, 165] width 621 height 8
click at [293, 158] on span "Run Report" at bounding box center [282, 155] width 23 height 6
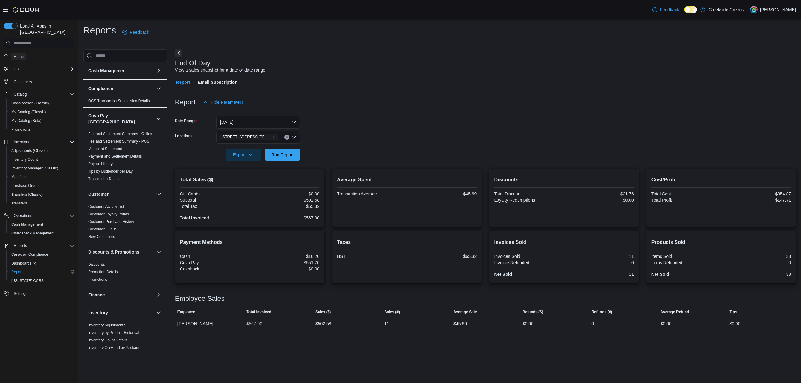
click at [14, 54] on span "Home" at bounding box center [19, 56] width 10 height 5
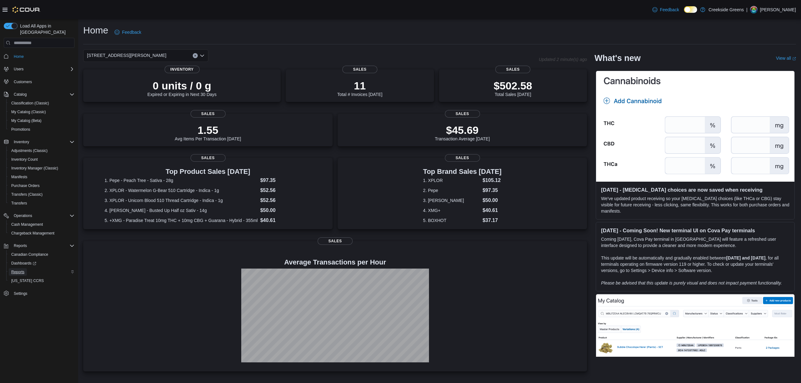
click at [22, 270] on span "Reports" at bounding box center [17, 272] width 13 height 5
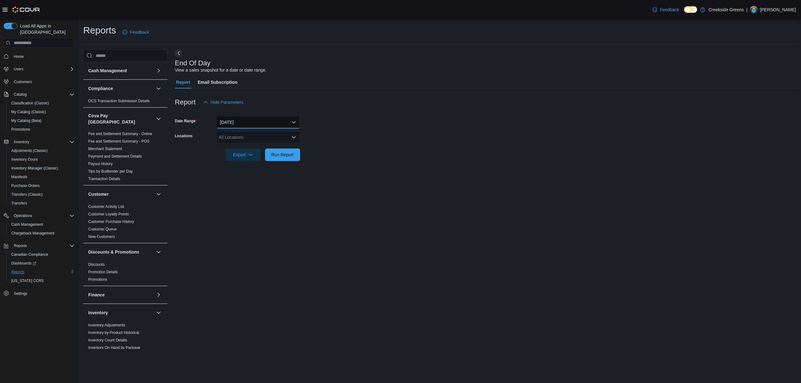
click at [252, 124] on button "[DATE]" at bounding box center [258, 122] width 84 height 13
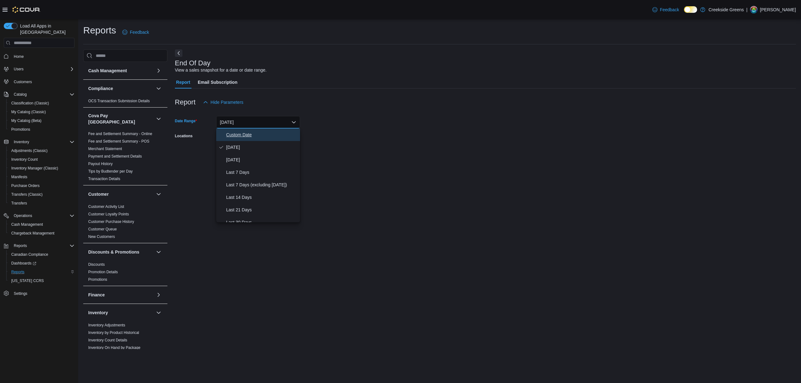
click at [224, 136] on icon "Select listbox" at bounding box center [221, 134] width 5 height 5
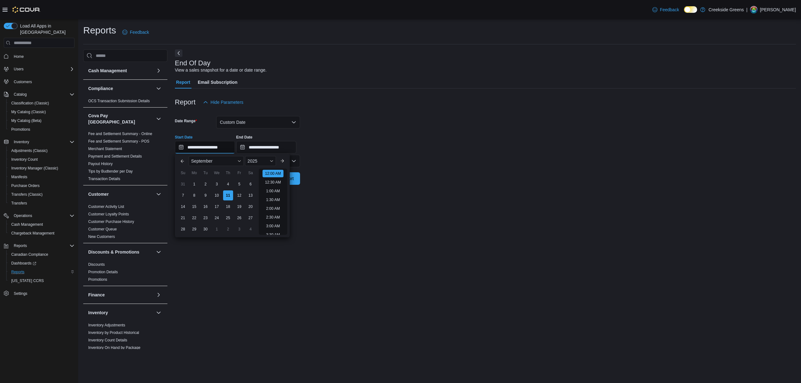
click at [224, 147] on input "**********" at bounding box center [205, 147] width 60 height 13
click at [229, 186] on div "4" at bounding box center [228, 184] width 11 height 11
type input "**********"
click at [280, 150] on input "**********" at bounding box center [266, 147] width 60 height 13
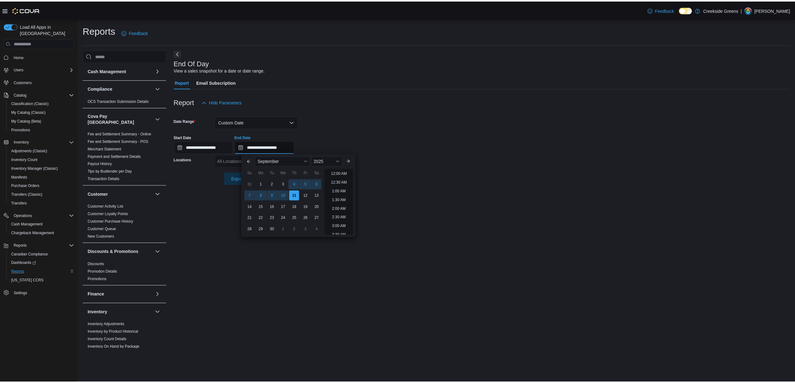
scroll to position [356, 0]
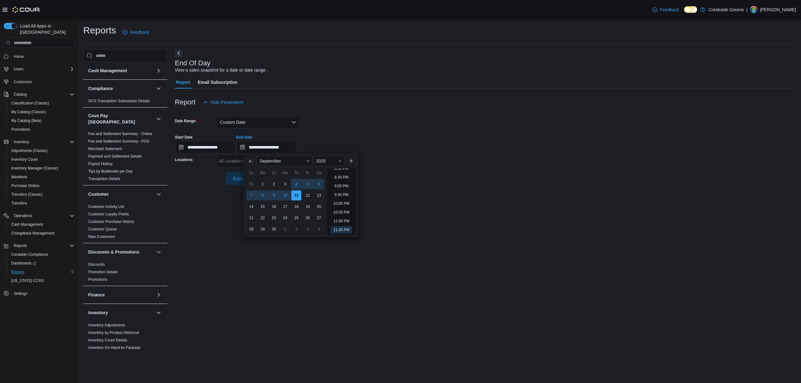
click at [296, 185] on div "4" at bounding box center [296, 184] width 11 height 11
type input "**********"
click at [354, 120] on form "**********" at bounding box center [485, 147] width 621 height 76
click at [228, 168] on div at bounding box center [485, 169] width 621 height 5
click at [231, 164] on div "All Locations" at bounding box center [258, 161] width 84 height 13
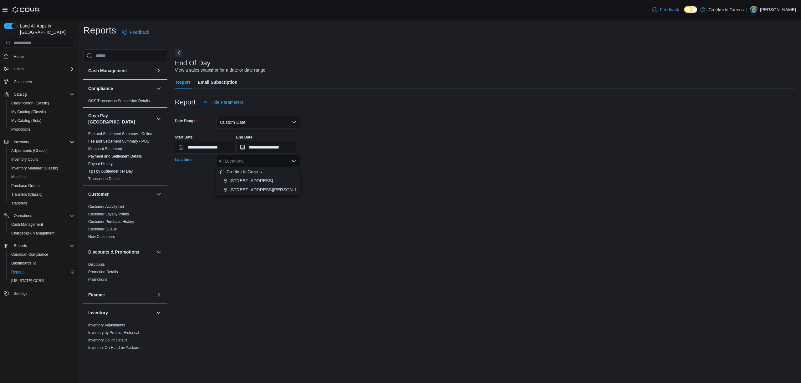
click at [238, 193] on span "[STREET_ADDRESS][PERSON_NAME]" at bounding box center [270, 190] width 80 height 6
click at [371, 189] on div at bounding box center [485, 189] width 621 height 8
click at [290, 178] on span "Run Report" at bounding box center [282, 178] width 23 height 6
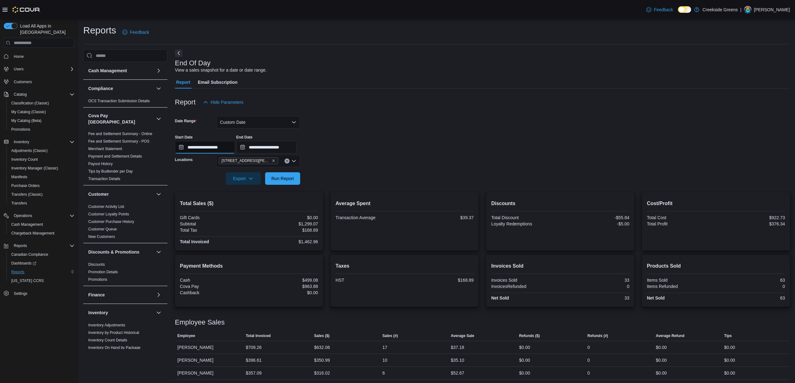
click at [225, 150] on input "**********" at bounding box center [205, 147] width 60 height 13
click at [241, 183] on div "5" at bounding box center [239, 184] width 11 height 11
type input "**********"
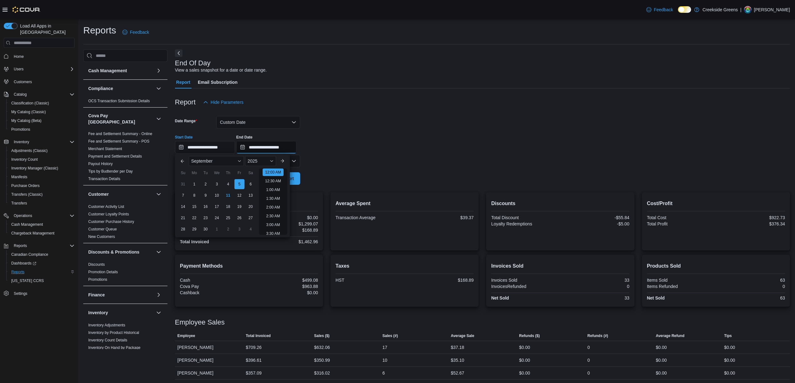
click at [277, 152] on input "**********" at bounding box center [266, 147] width 60 height 13
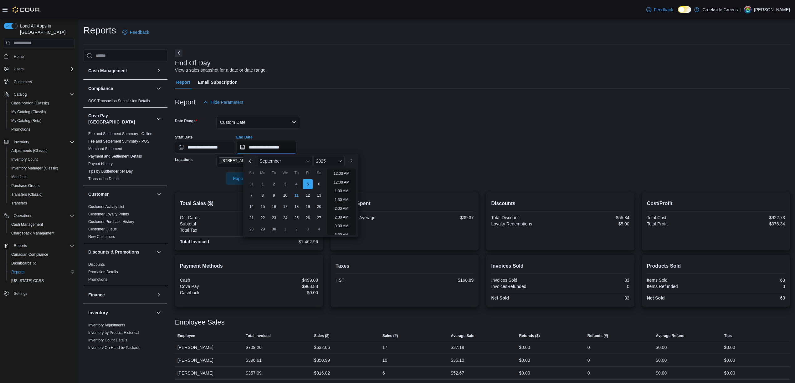
scroll to position [356, 0]
click at [313, 183] on div "5" at bounding box center [307, 184] width 11 height 11
click at [342, 138] on div "**********" at bounding box center [482, 142] width 615 height 24
click at [282, 177] on span "Run Report" at bounding box center [282, 178] width 23 height 6
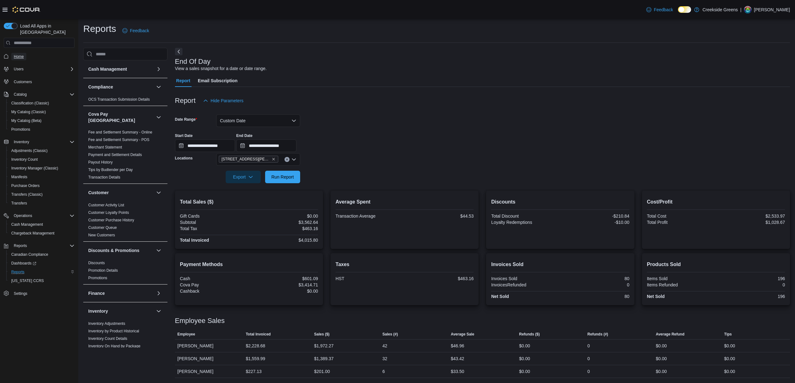
click at [19, 54] on span "Home" at bounding box center [19, 56] width 10 height 5
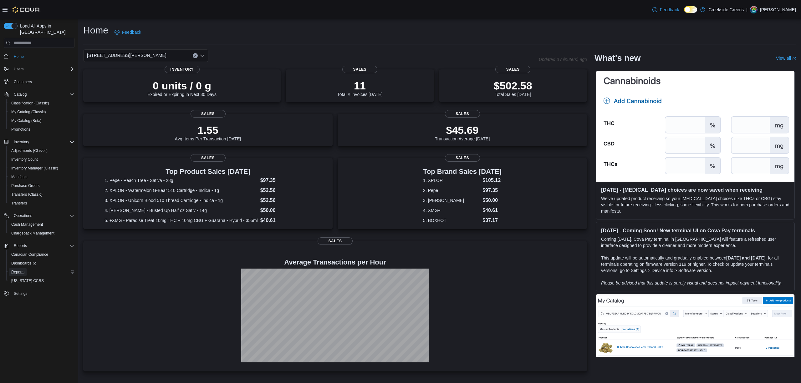
click at [20, 270] on span "Reports" at bounding box center [17, 272] width 13 height 5
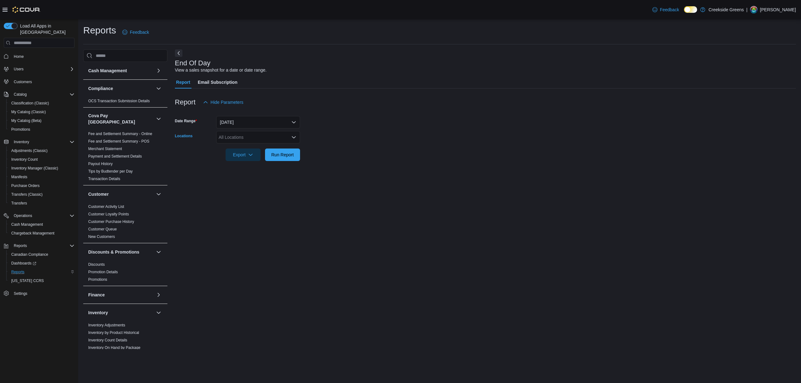
click at [243, 133] on div "All Locations" at bounding box center [258, 137] width 84 height 13
click at [255, 155] on span "[STREET_ADDRESS]" at bounding box center [251, 157] width 43 height 6
click at [452, 177] on div "End Of Day View a sales snapshot for a date or date range. Report Email Subscri…" at bounding box center [485, 199] width 621 height 300
click at [265, 148] on div at bounding box center [485, 146] width 621 height 5
click at [279, 155] on span "Run Report" at bounding box center [282, 155] width 23 height 6
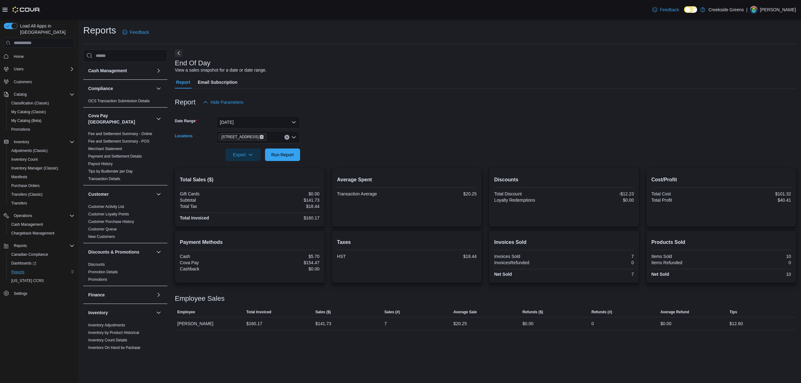
click at [260, 138] on icon "Remove 1192 Bank Street from selection in this group" at bounding box center [262, 137] width 4 height 4
click at [258, 168] on span "[STREET_ADDRESS][PERSON_NAME]" at bounding box center [270, 166] width 80 height 6
click at [368, 156] on form "Date Range [DATE] Locations [STREET_ADDRESS][PERSON_NAME] Export Run Report" at bounding box center [485, 135] width 621 height 53
click at [298, 157] on button "Run Report" at bounding box center [282, 154] width 35 height 13
click at [19, 54] on button "Home" at bounding box center [39, 56] width 76 height 9
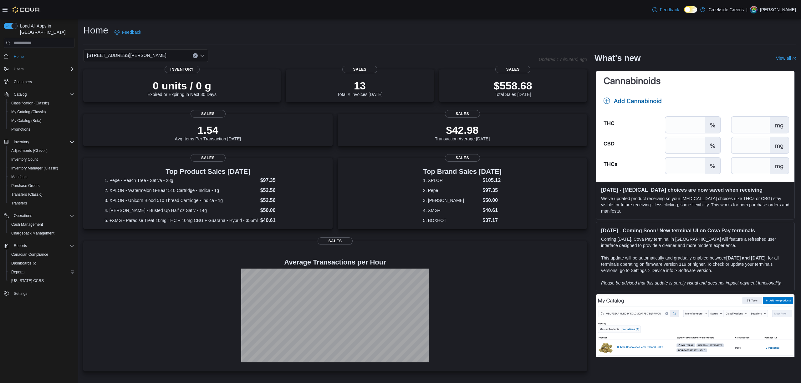
click at [28, 269] on div "Reports" at bounding box center [42, 273] width 66 height 8
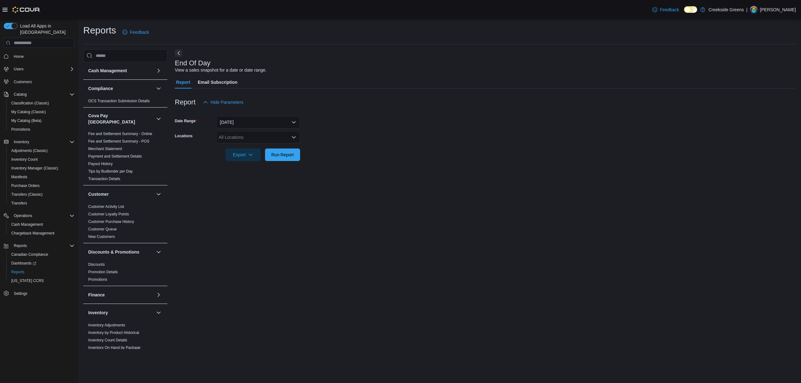
click at [249, 137] on div "All Locations" at bounding box center [258, 137] width 84 height 13
click at [250, 163] on span "[STREET_ADDRESS][PERSON_NAME]" at bounding box center [270, 166] width 80 height 6
click at [366, 173] on div "End Of Day View a sales snapshot for a date or date range. Report Email Subscri…" at bounding box center [485, 199] width 621 height 300
click at [283, 153] on span "Run Report" at bounding box center [282, 155] width 23 height 6
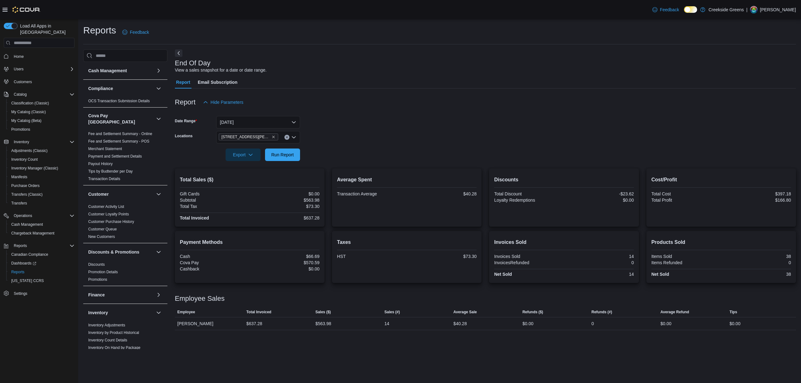
click at [8, 54] on icon "Complex example" at bounding box center [6, 56] width 5 height 5
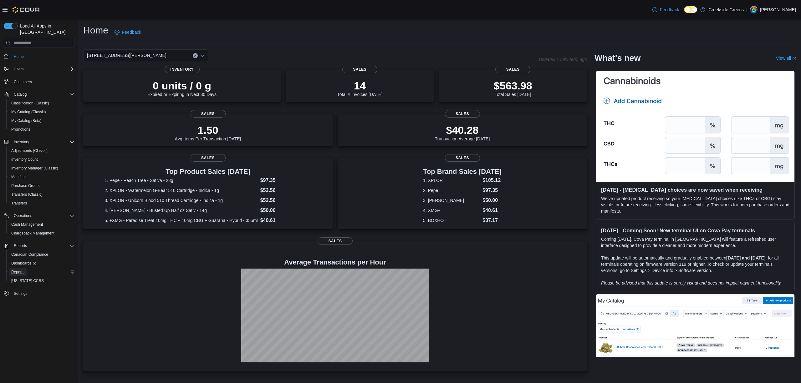
click at [19, 270] on span "Reports" at bounding box center [17, 272] width 13 height 5
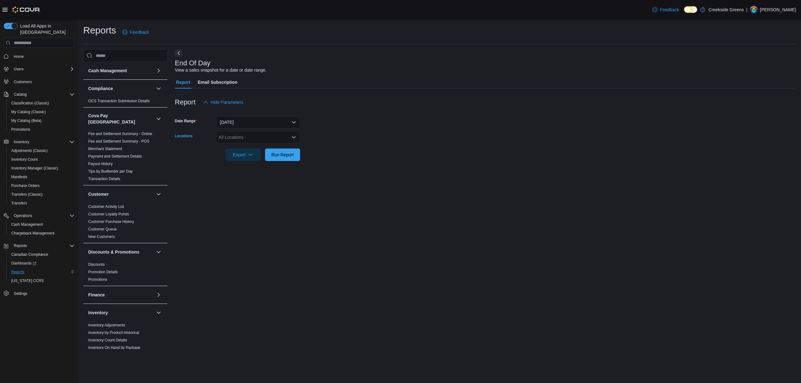
click at [254, 131] on div "All Locations" at bounding box center [258, 137] width 84 height 13
click at [250, 156] on span "[STREET_ADDRESS]" at bounding box center [251, 157] width 43 height 6
click at [379, 174] on div "End Of Day View a sales snapshot for a date or date range. Report Email Subscri…" at bounding box center [485, 199] width 621 height 300
click at [296, 154] on span "Run Report" at bounding box center [283, 154] width 28 height 13
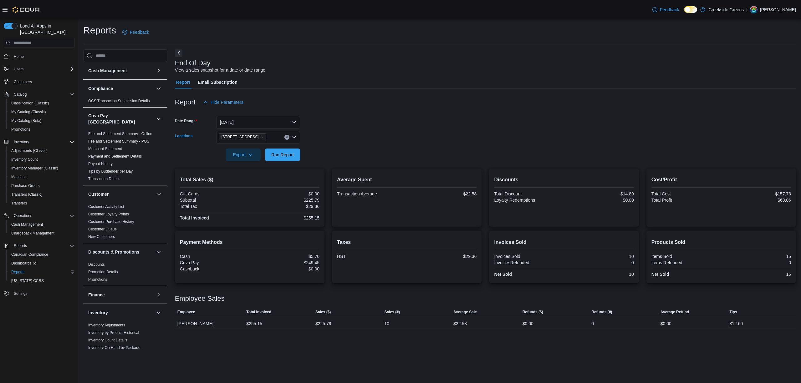
click at [251, 135] on span "[STREET_ADDRESS]" at bounding box center [243, 137] width 42 height 6
click at [260, 136] on icon "Remove 1192 Bank Street from selection in this group" at bounding box center [262, 137] width 4 height 4
drag, startPoint x: 261, startPoint y: 163, endPoint x: 266, endPoint y: 163, distance: 4.7
click at [261, 163] on span "[STREET_ADDRESS][PERSON_NAME]" at bounding box center [270, 166] width 80 height 6
drag, startPoint x: 343, startPoint y: 157, endPoint x: 292, endPoint y: 157, distance: 51.7
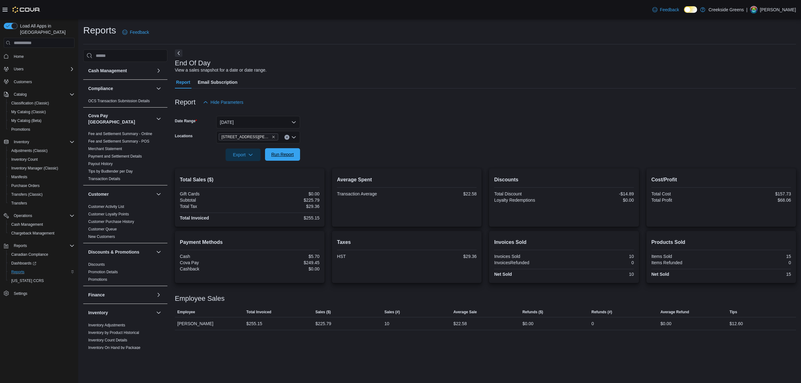
click at [342, 157] on form "Date Range [DATE] Locations [STREET_ADDRESS][PERSON_NAME] Export Run Report" at bounding box center [485, 135] width 621 height 53
click at [283, 152] on span "Run Report" at bounding box center [282, 155] width 23 height 6
click at [23, 54] on span "Home" at bounding box center [19, 56] width 10 height 5
